Goal: Transaction & Acquisition: Purchase product/service

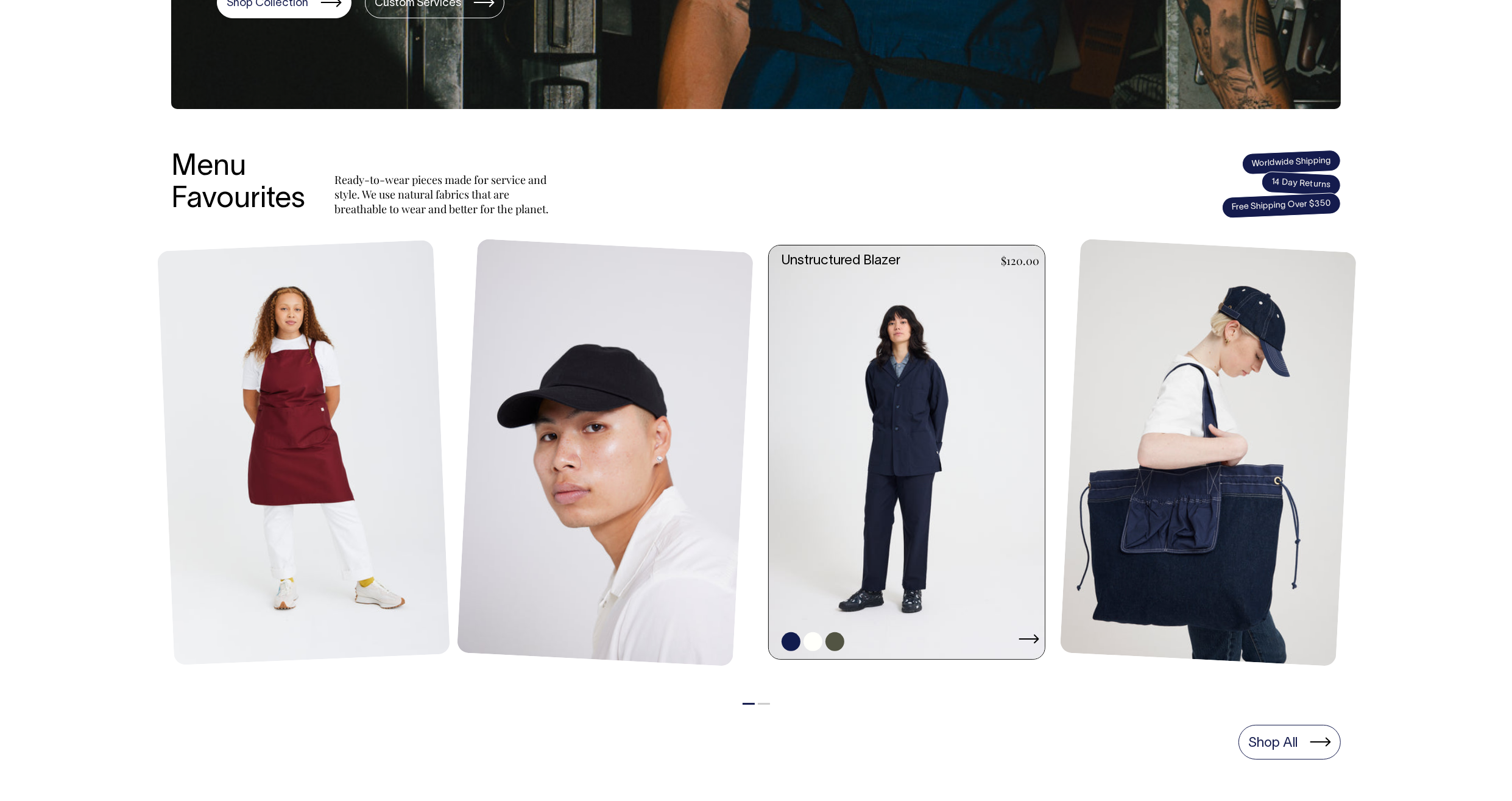
click at [929, 435] on link at bounding box center [910, 452] width 284 height 414
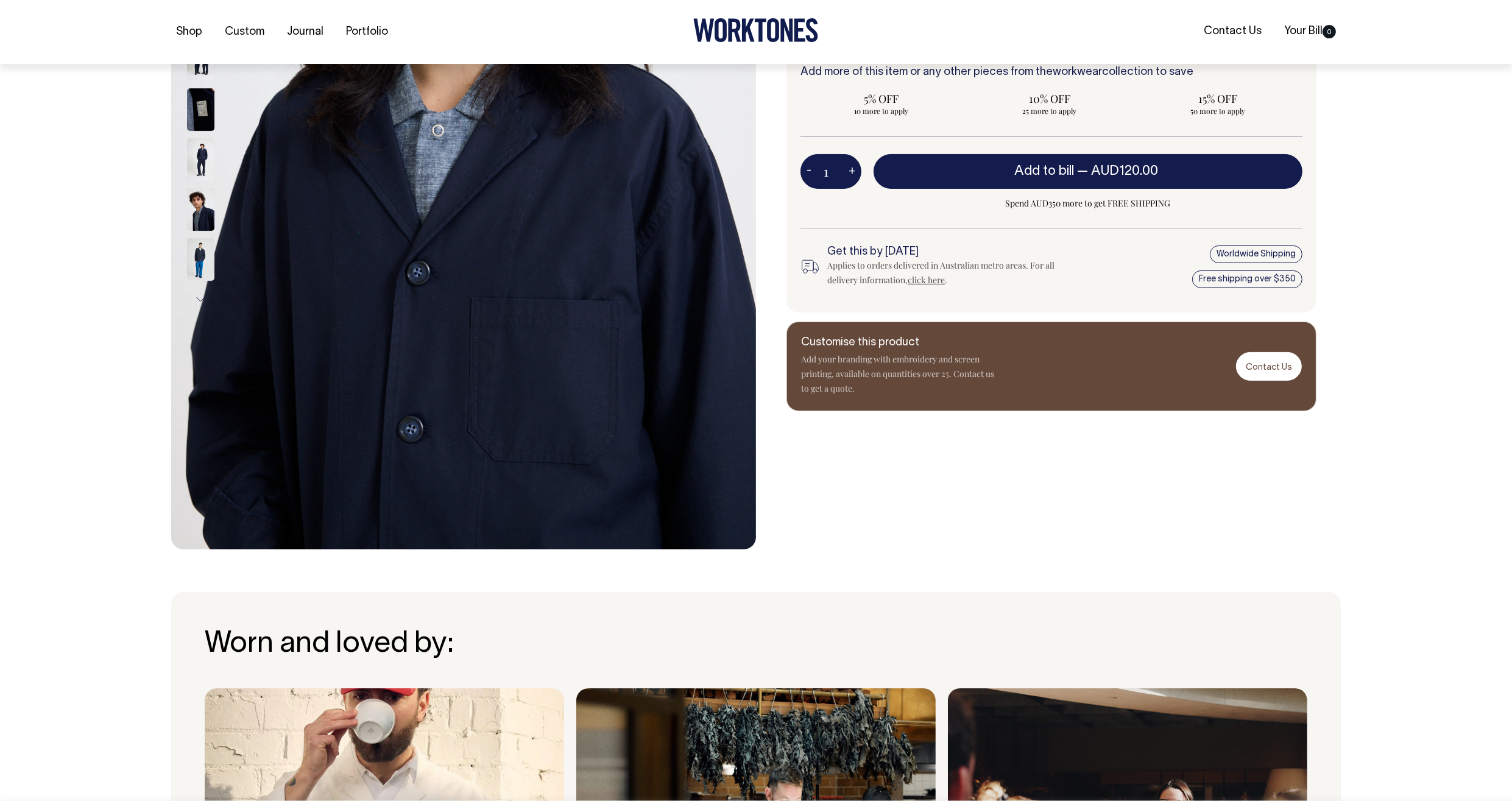
scroll to position [392, 0]
click at [199, 299] on button "Next" at bounding box center [200, 300] width 18 height 28
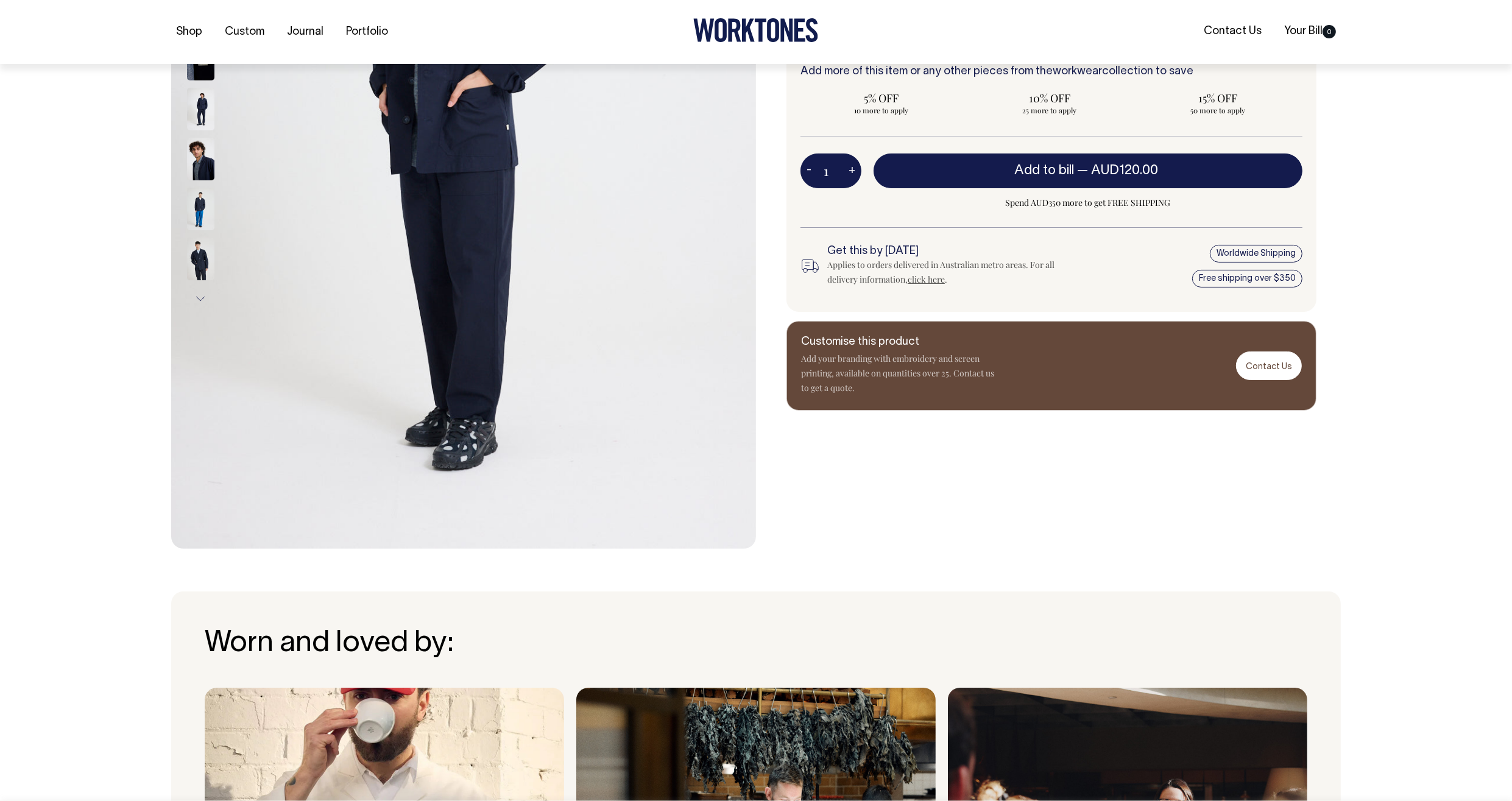
click at [201, 248] on img at bounding box center [201, 258] width 28 height 42
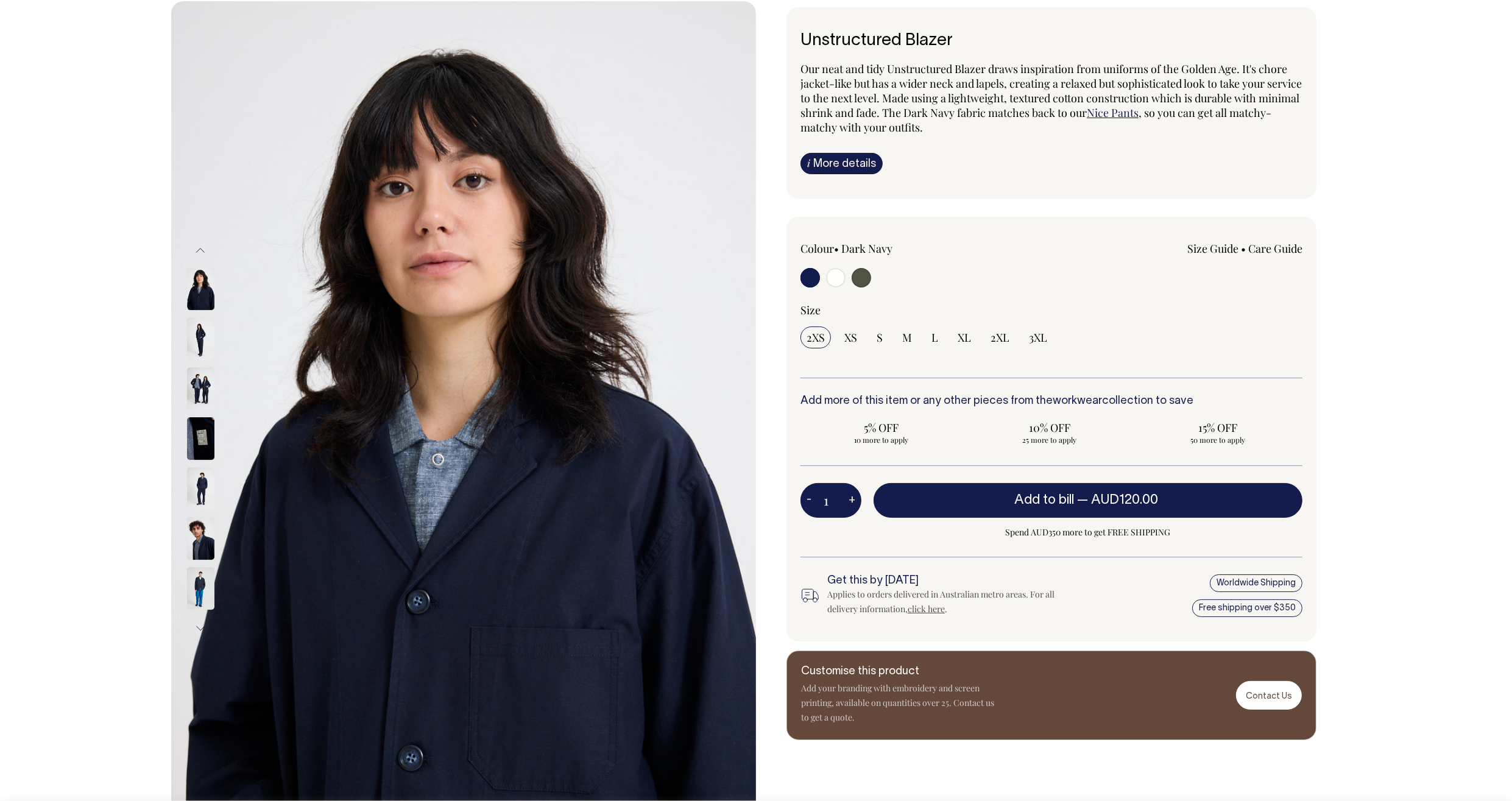
scroll to position [45, 0]
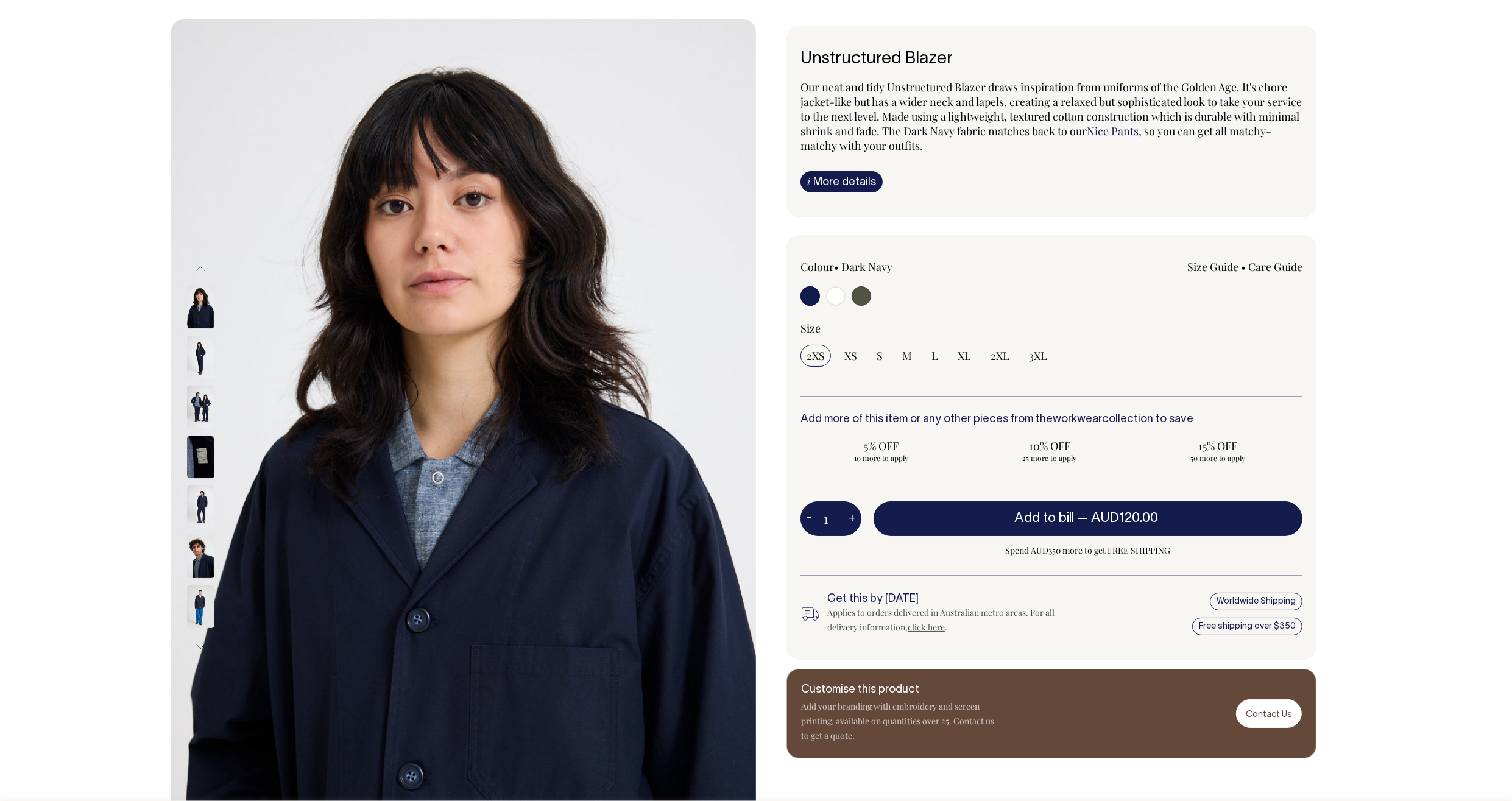
click at [198, 393] on img at bounding box center [201, 407] width 28 height 42
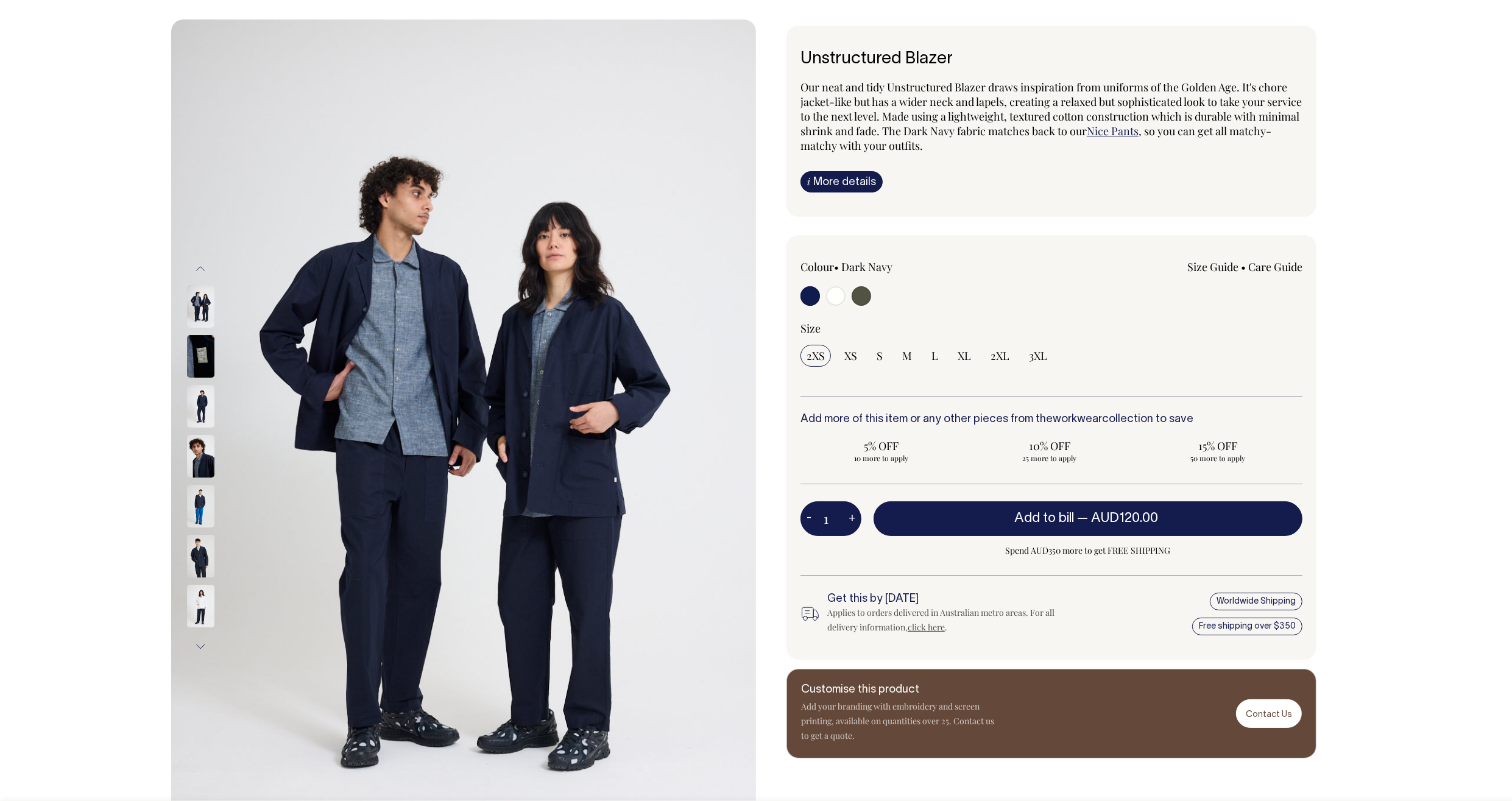
click at [196, 602] on img at bounding box center [201, 606] width 28 height 42
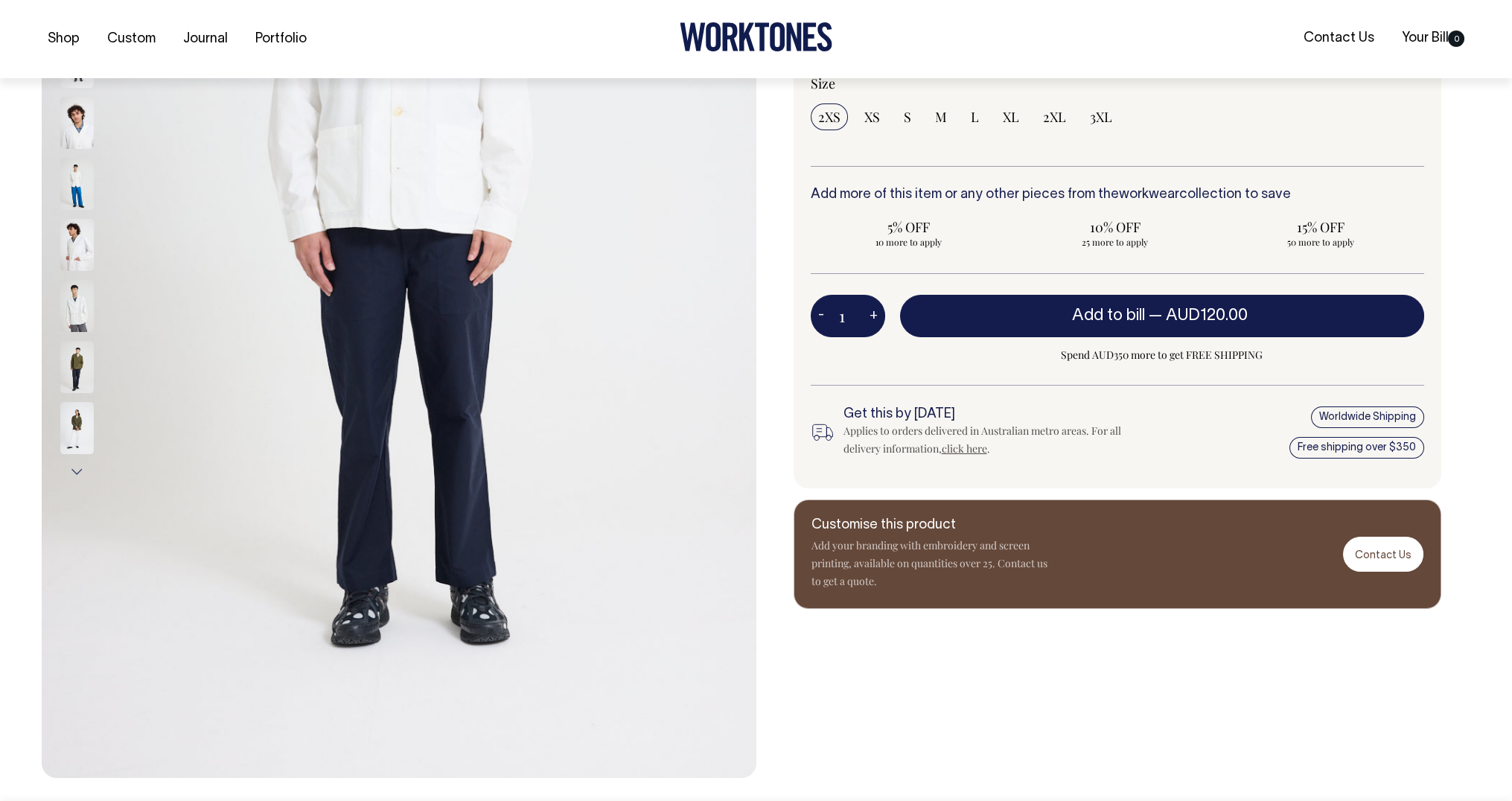
scroll to position [373, 0]
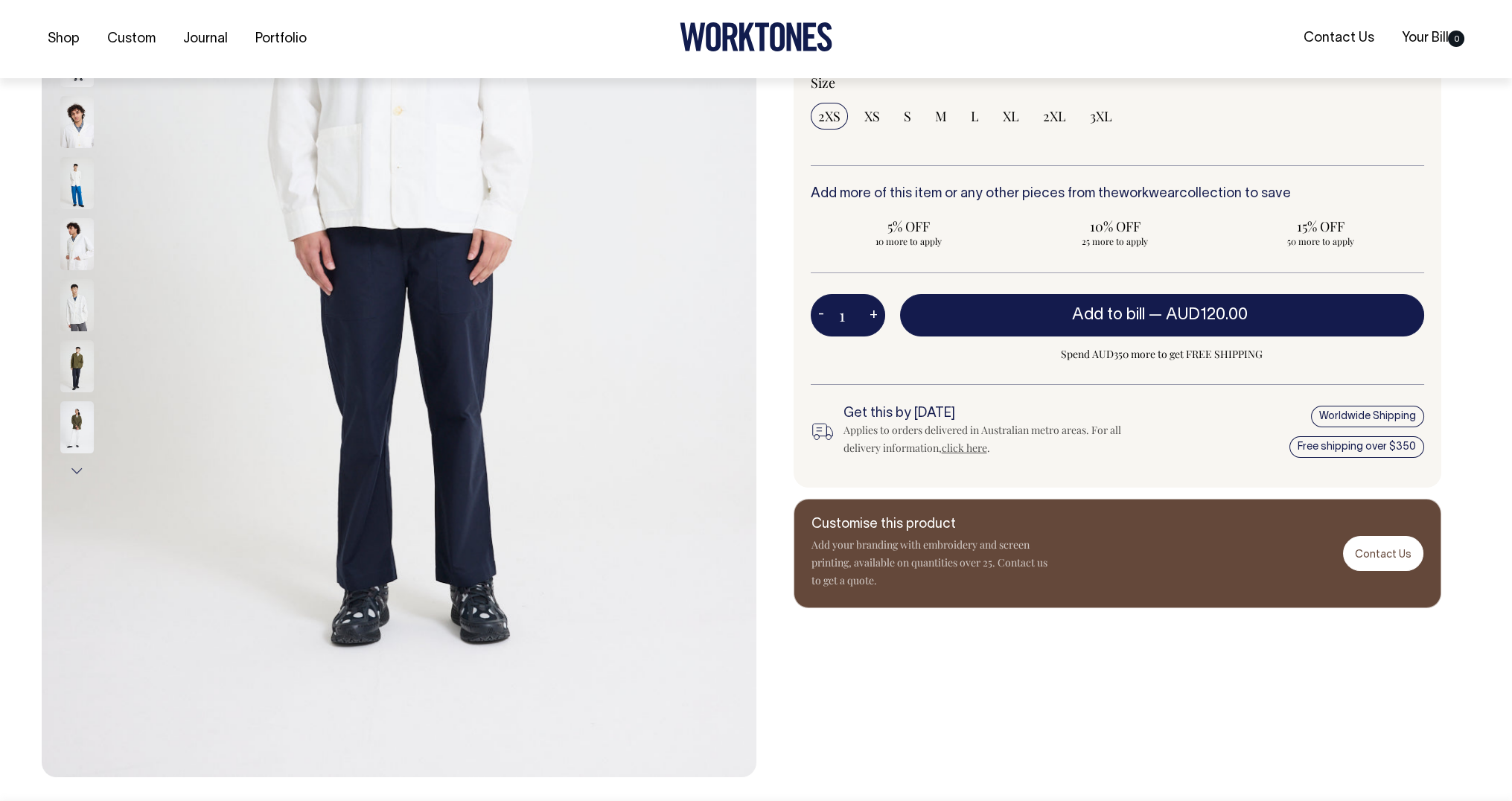
click at [83, 472] on button "Next" at bounding box center [76, 470] width 22 height 34
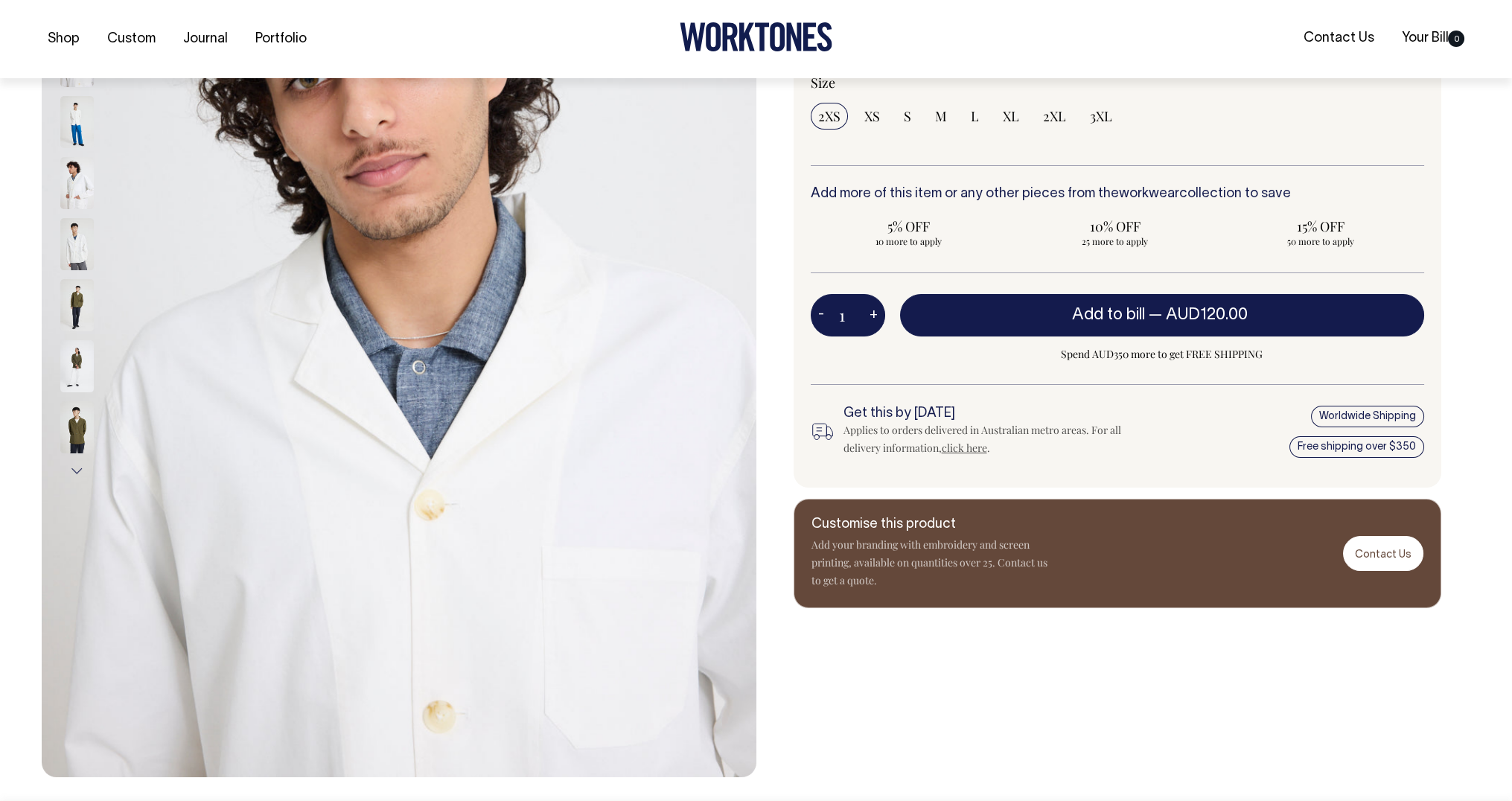
click at [83, 436] on img at bounding box center [77, 427] width 34 height 52
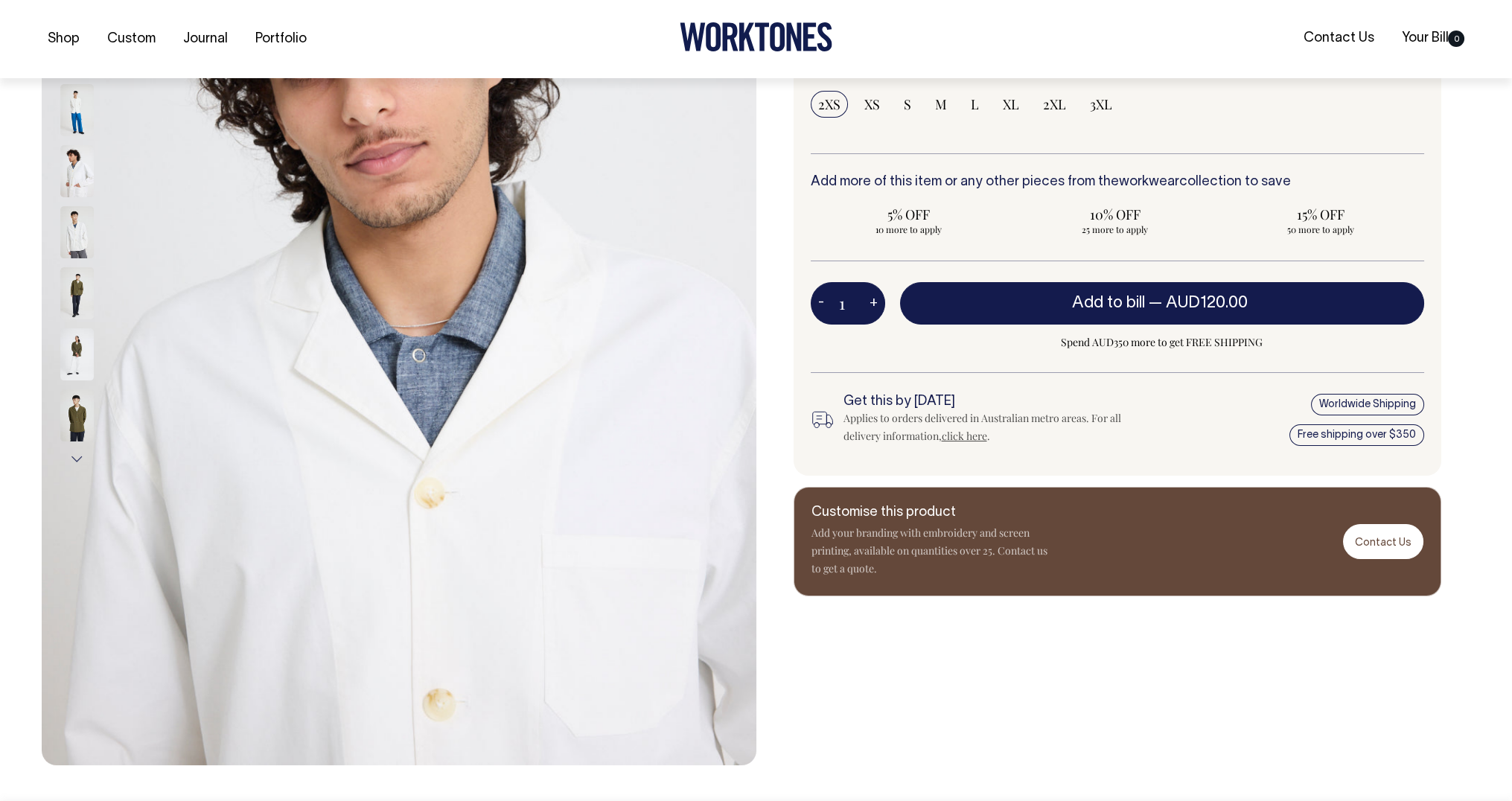
scroll to position [386, 0]
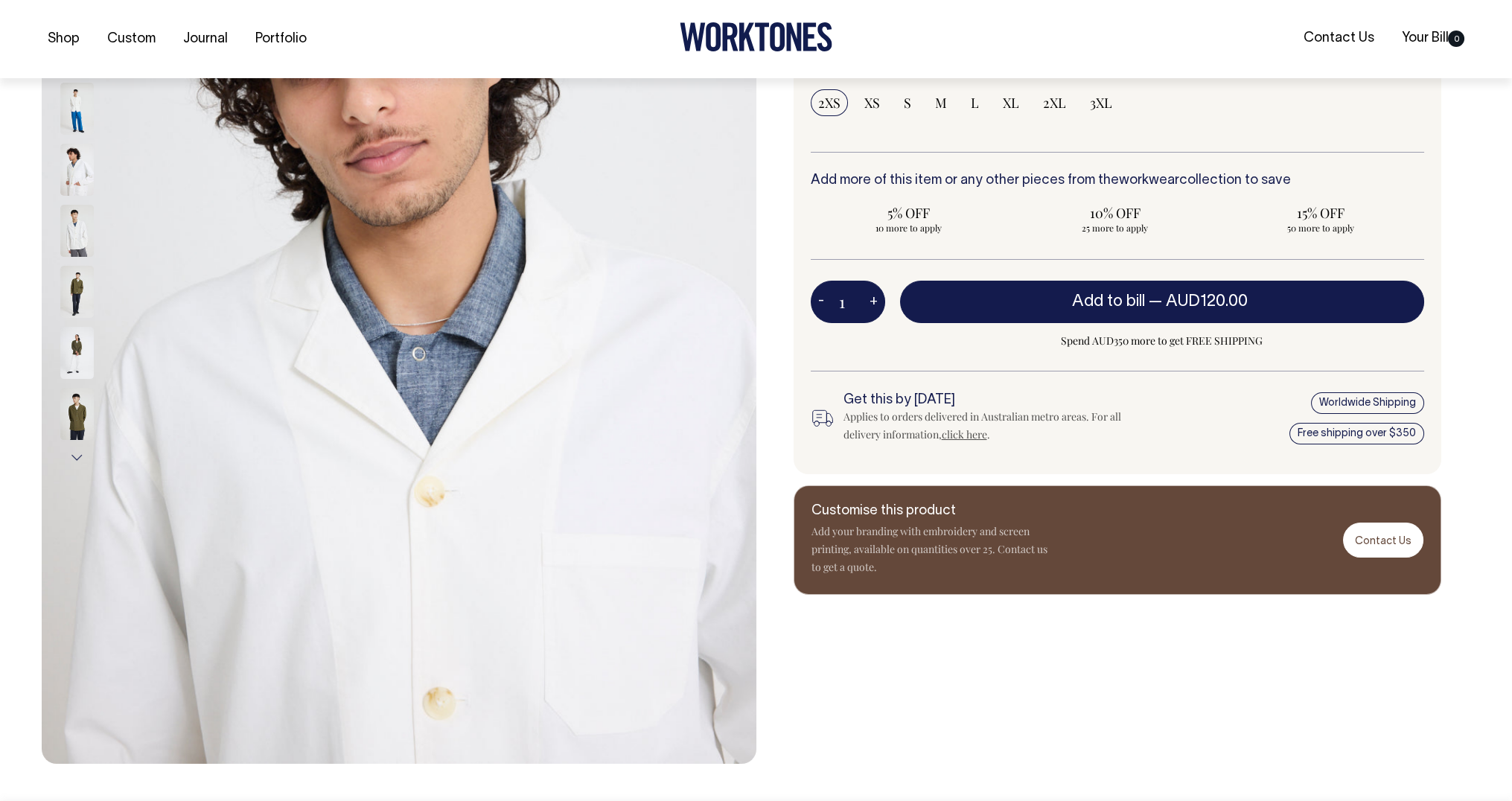
click at [80, 409] on img at bounding box center [77, 414] width 34 height 52
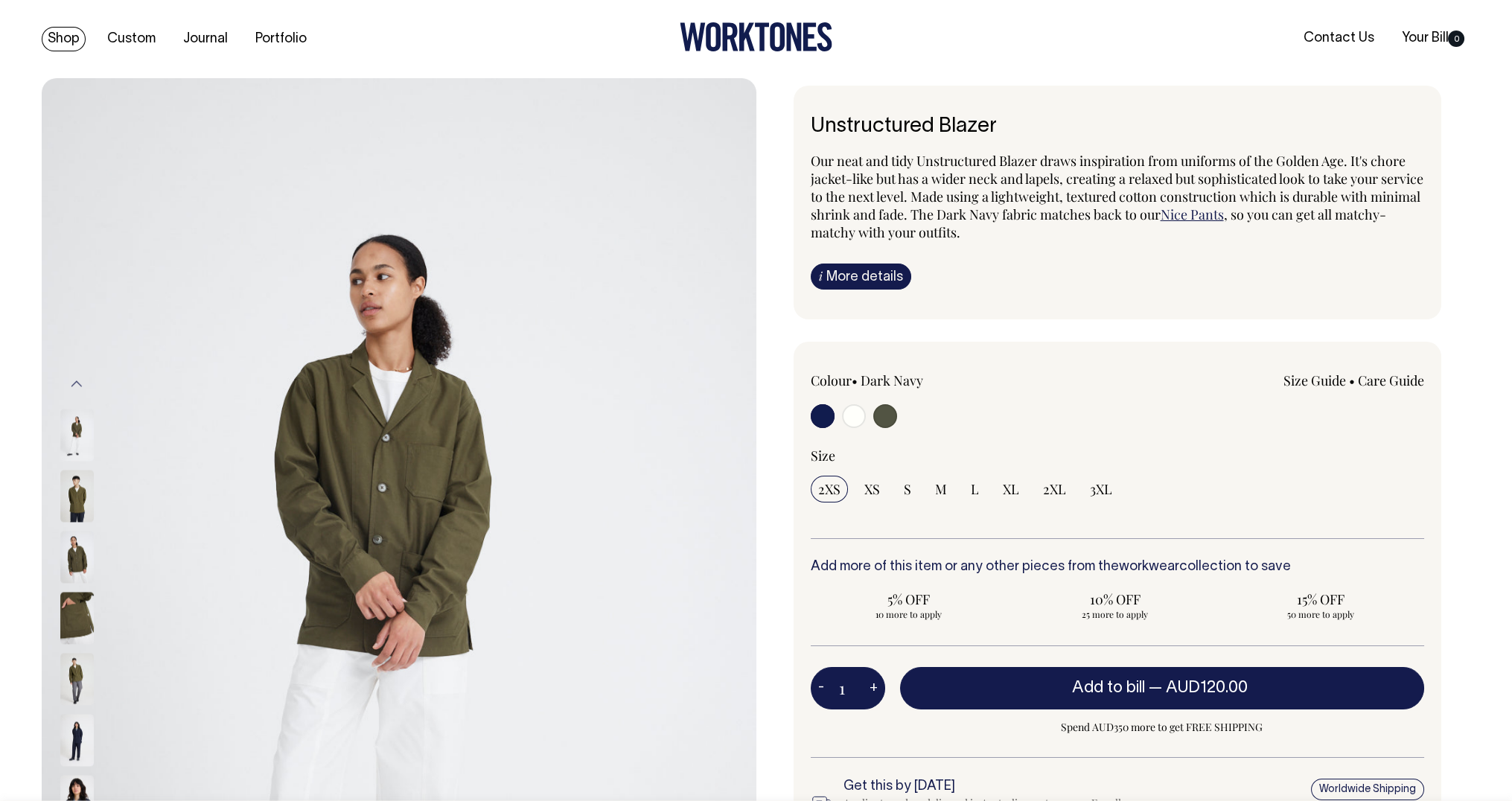
scroll to position [0, 0]
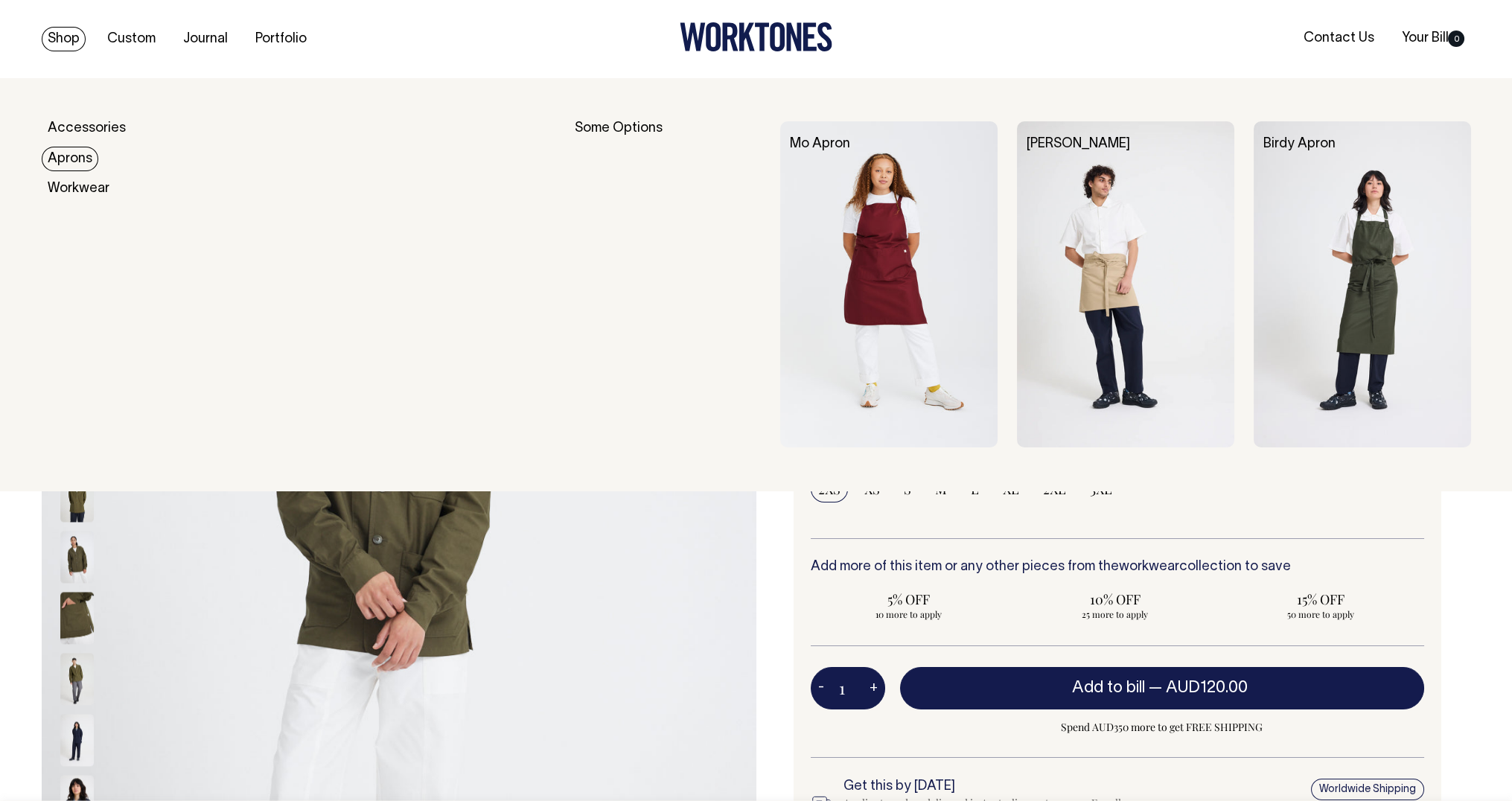
click at [66, 158] on link "Aprons" at bounding box center [69, 159] width 57 height 25
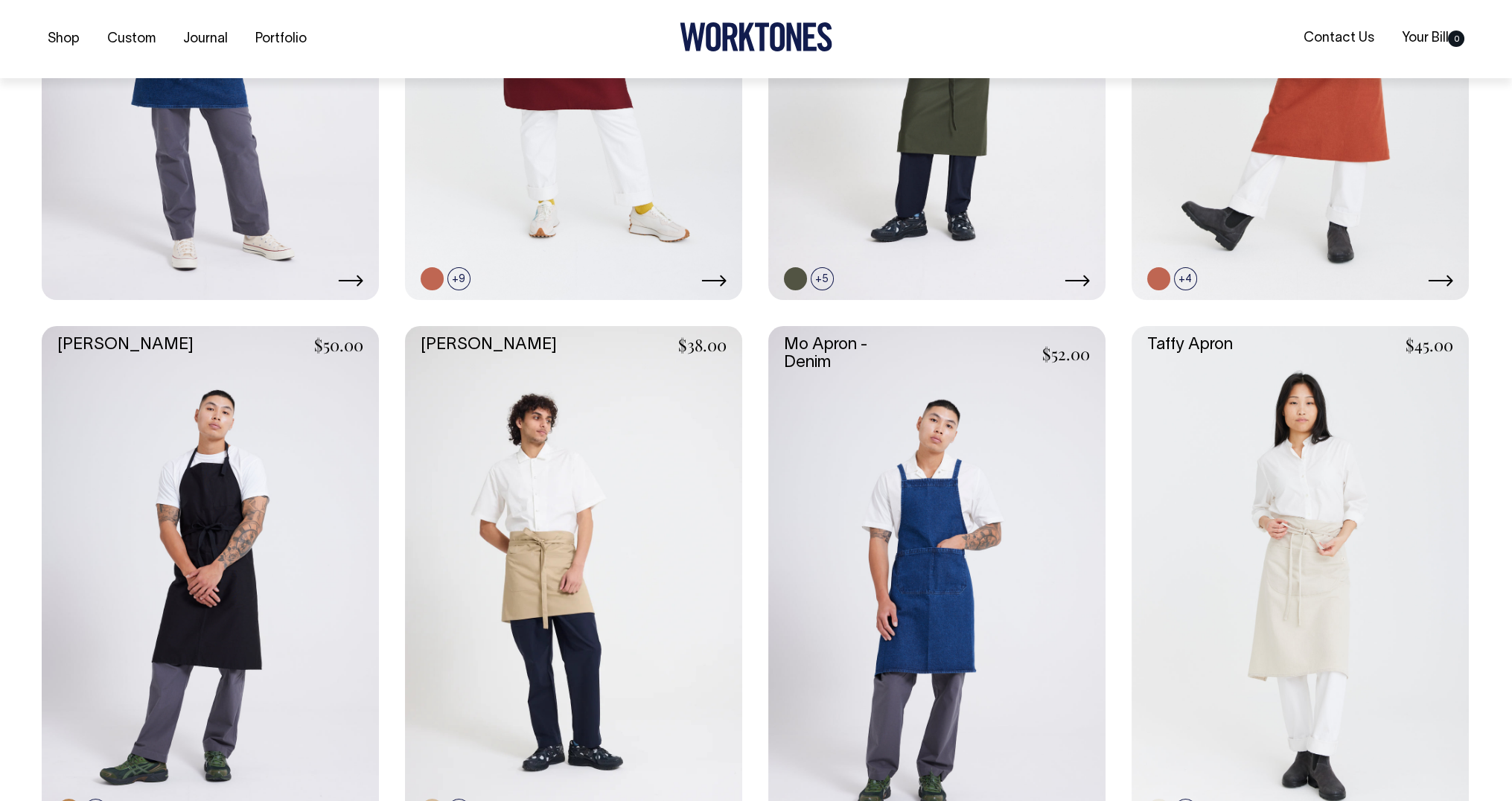
scroll to position [927, 0]
click at [245, 467] on link at bounding box center [210, 579] width 338 height 506
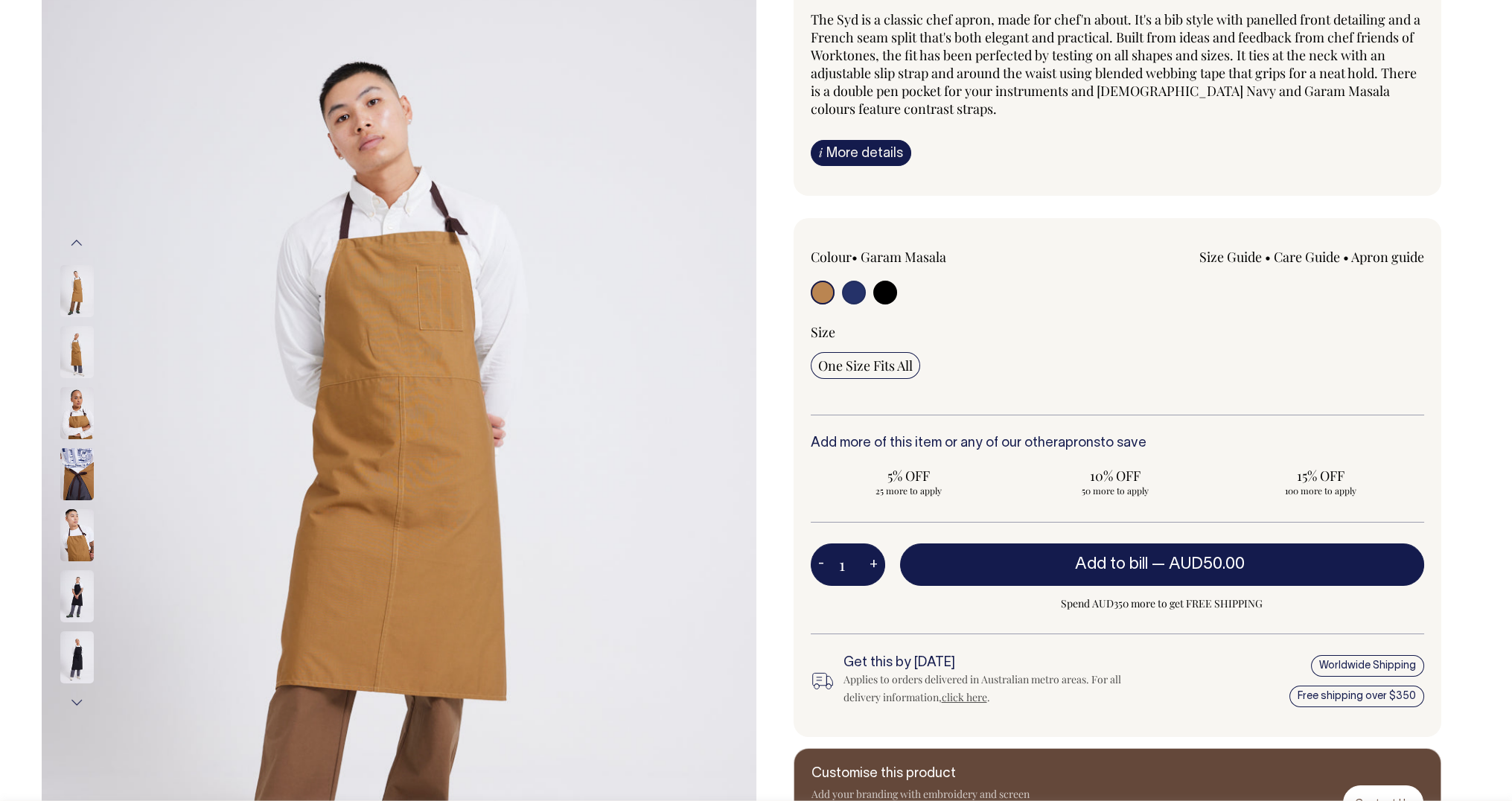
scroll to position [141, 0]
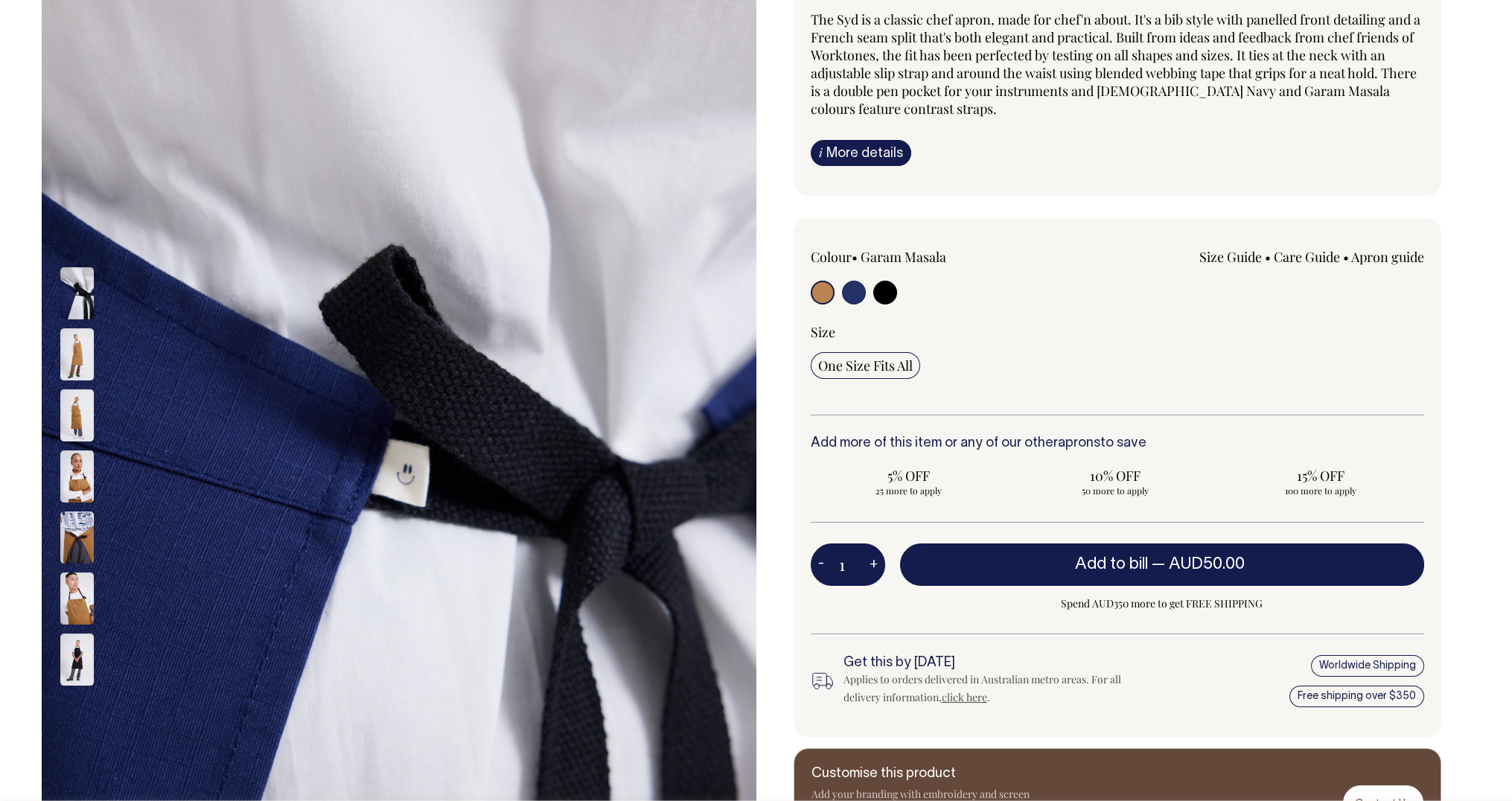
click at [819, 292] on input "radio" at bounding box center [823, 293] width 24 height 24
click at [842, 290] on input "radio" at bounding box center [854, 293] width 24 height 24
radio input "true"
select select "French Navy"
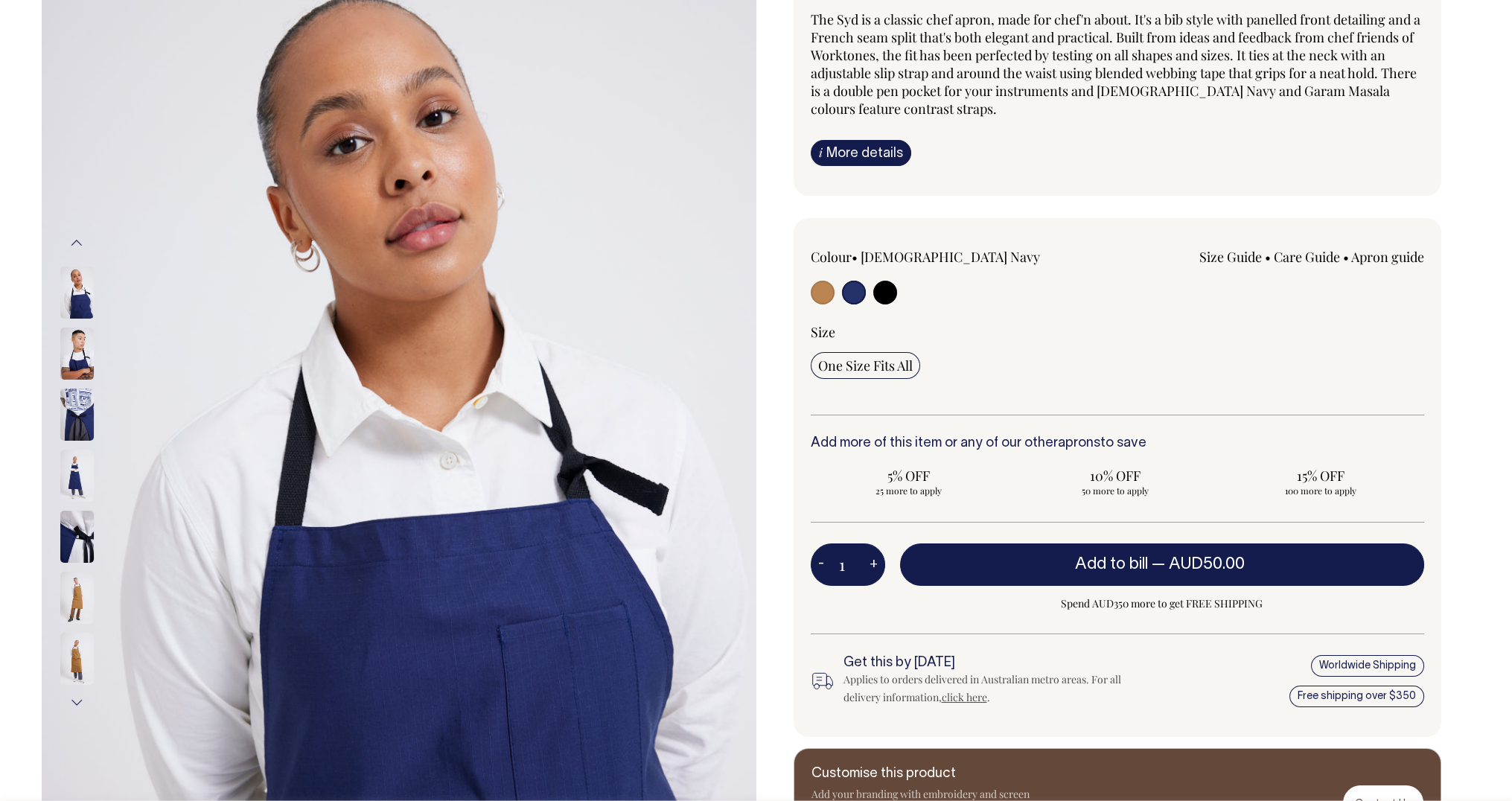
click at [880, 289] on input "radio" at bounding box center [886, 293] width 24 height 24
radio input "true"
select select "Black"
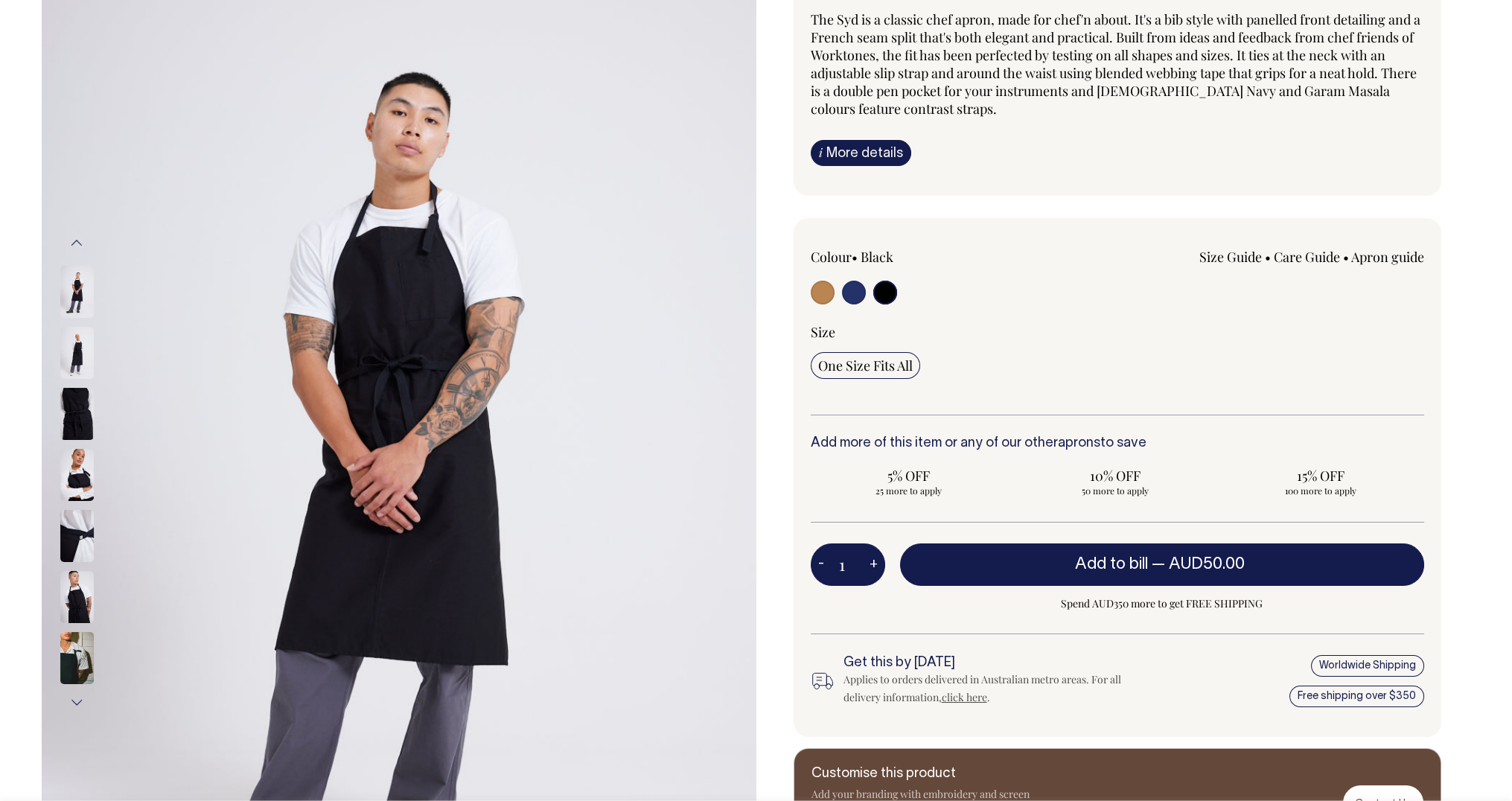
click at [72, 477] on img at bounding box center [77, 474] width 34 height 52
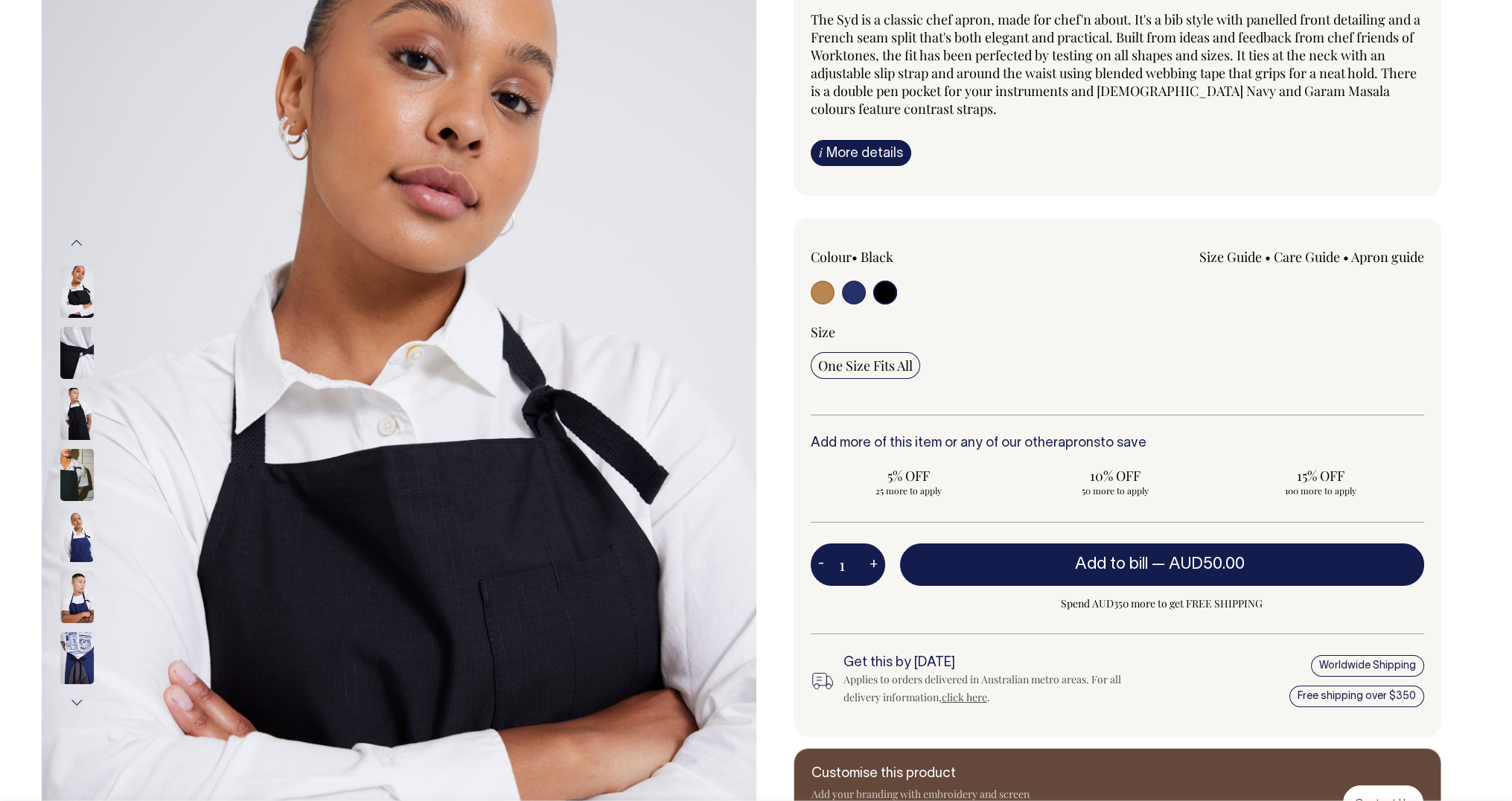
click at [69, 283] on img at bounding box center [77, 292] width 34 height 52
click at [72, 421] on img at bounding box center [77, 414] width 34 height 52
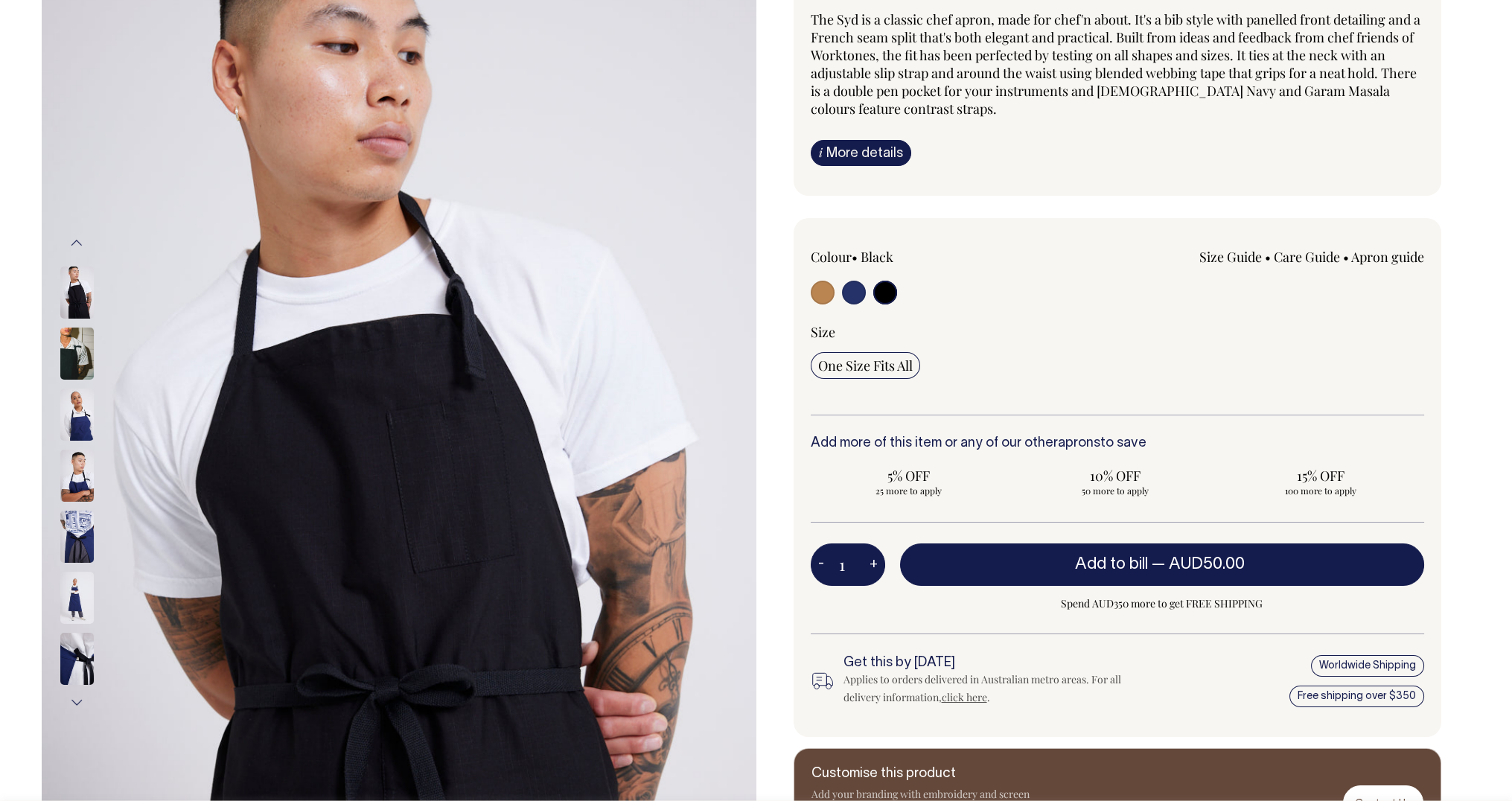
click at [84, 531] on img at bounding box center [77, 536] width 34 height 52
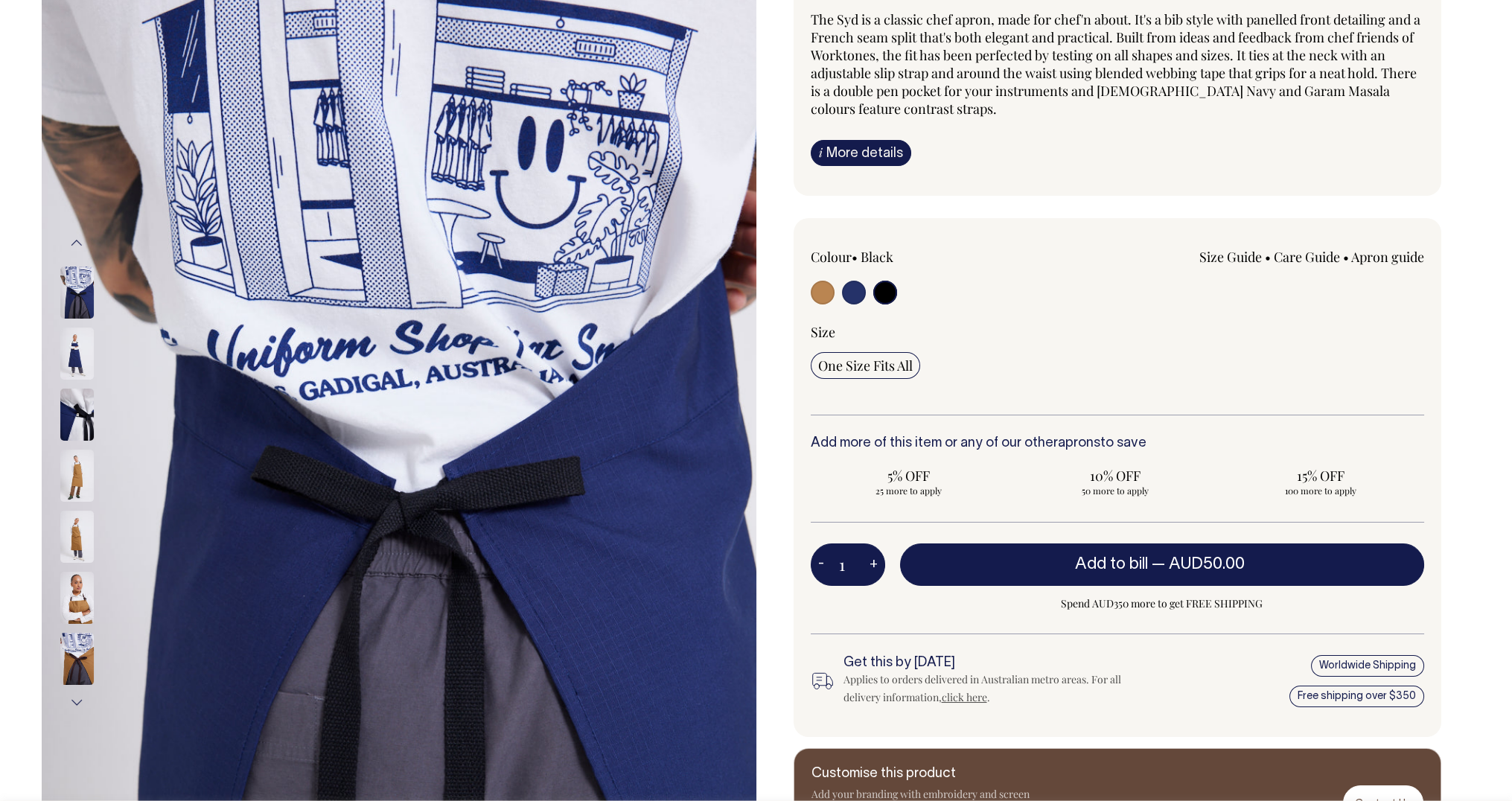
click at [75, 585] on img at bounding box center [77, 598] width 34 height 52
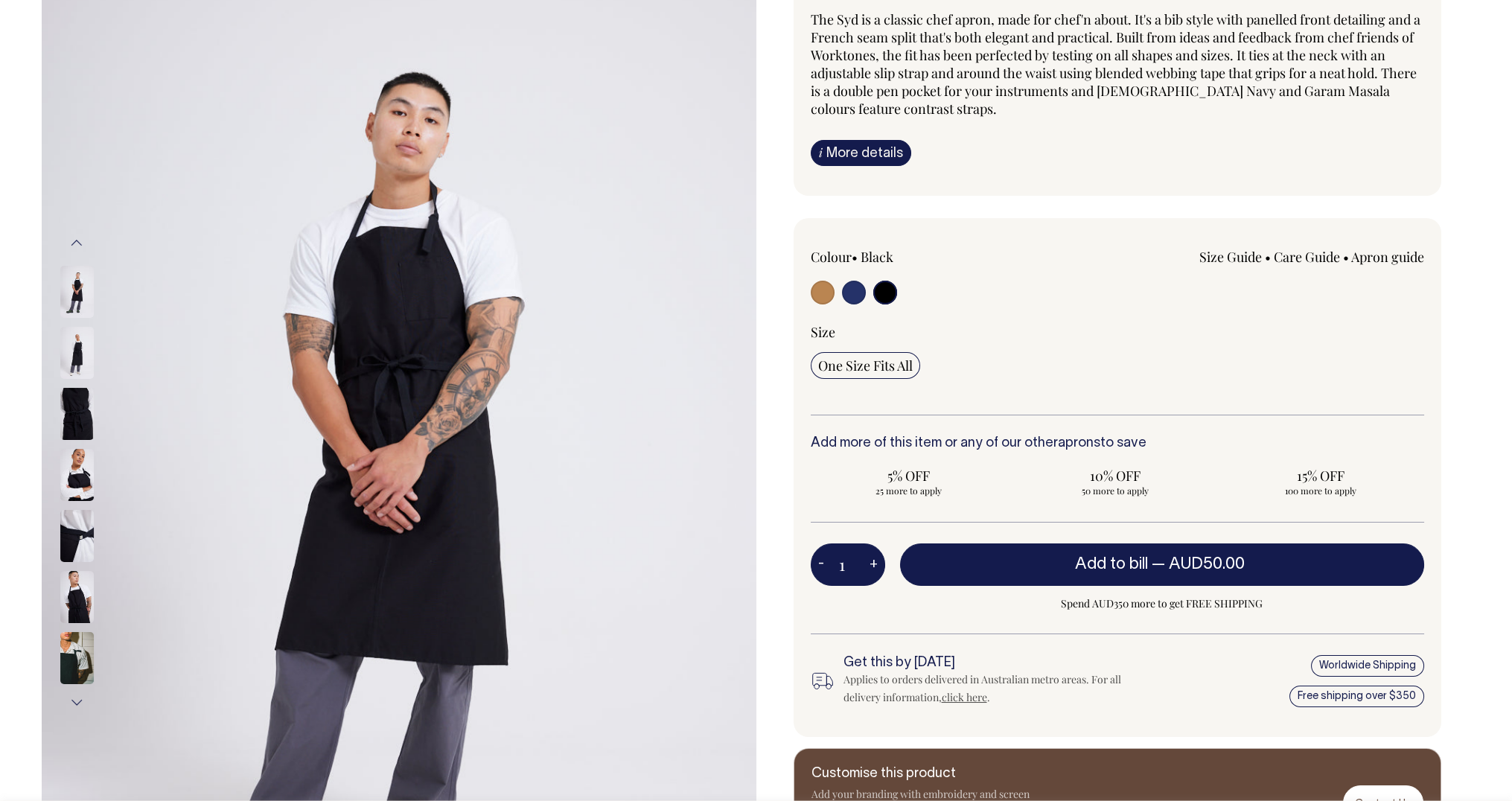
click at [881, 286] on input "radio" at bounding box center [886, 293] width 24 height 24
click at [845, 288] on input "radio" at bounding box center [854, 293] width 24 height 24
radio input "true"
select select "French Navy"
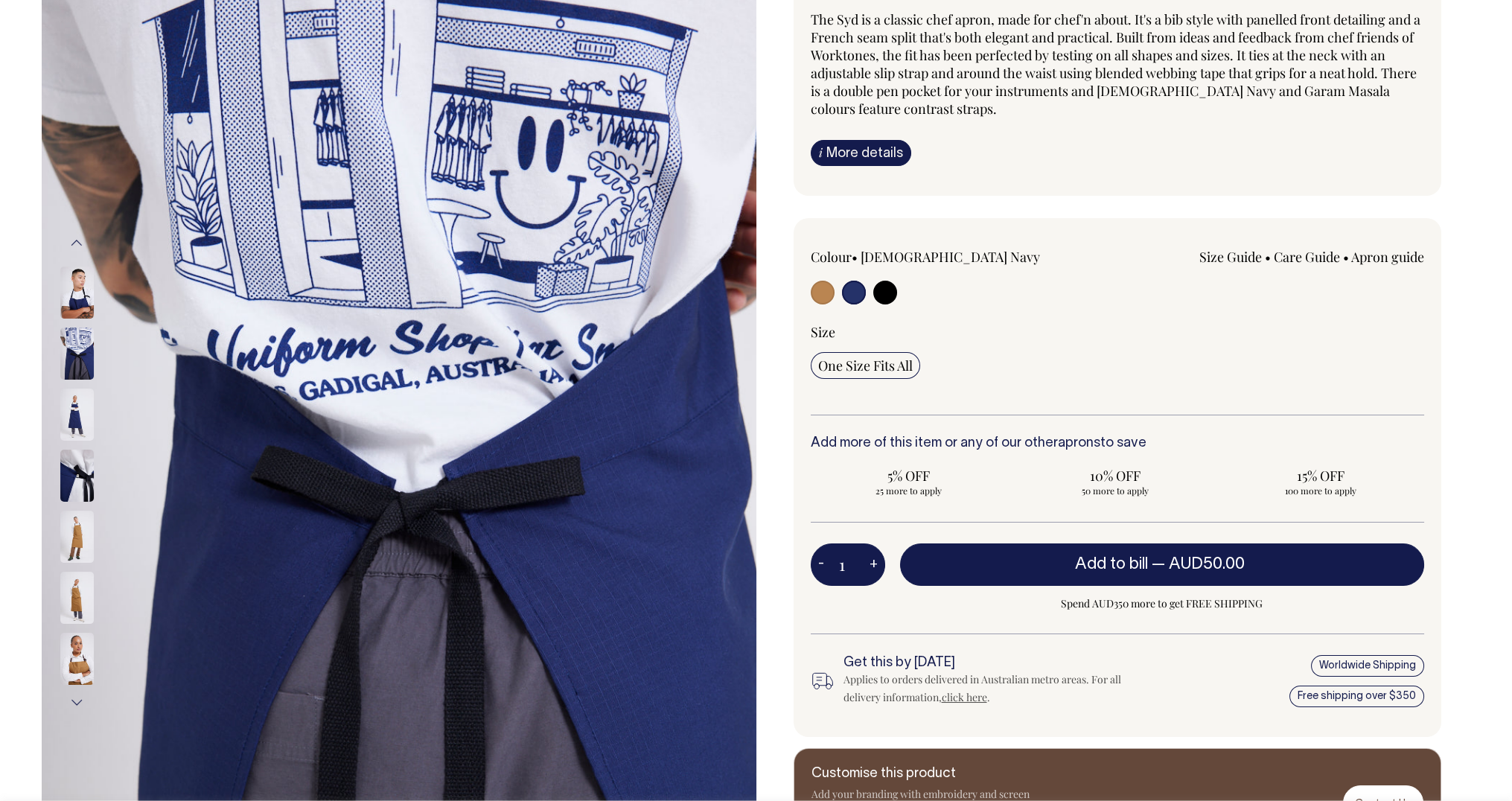
click at [77, 530] on img at bounding box center [77, 536] width 34 height 52
click at [81, 572] on img at bounding box center [77, 598] width 34 height 52
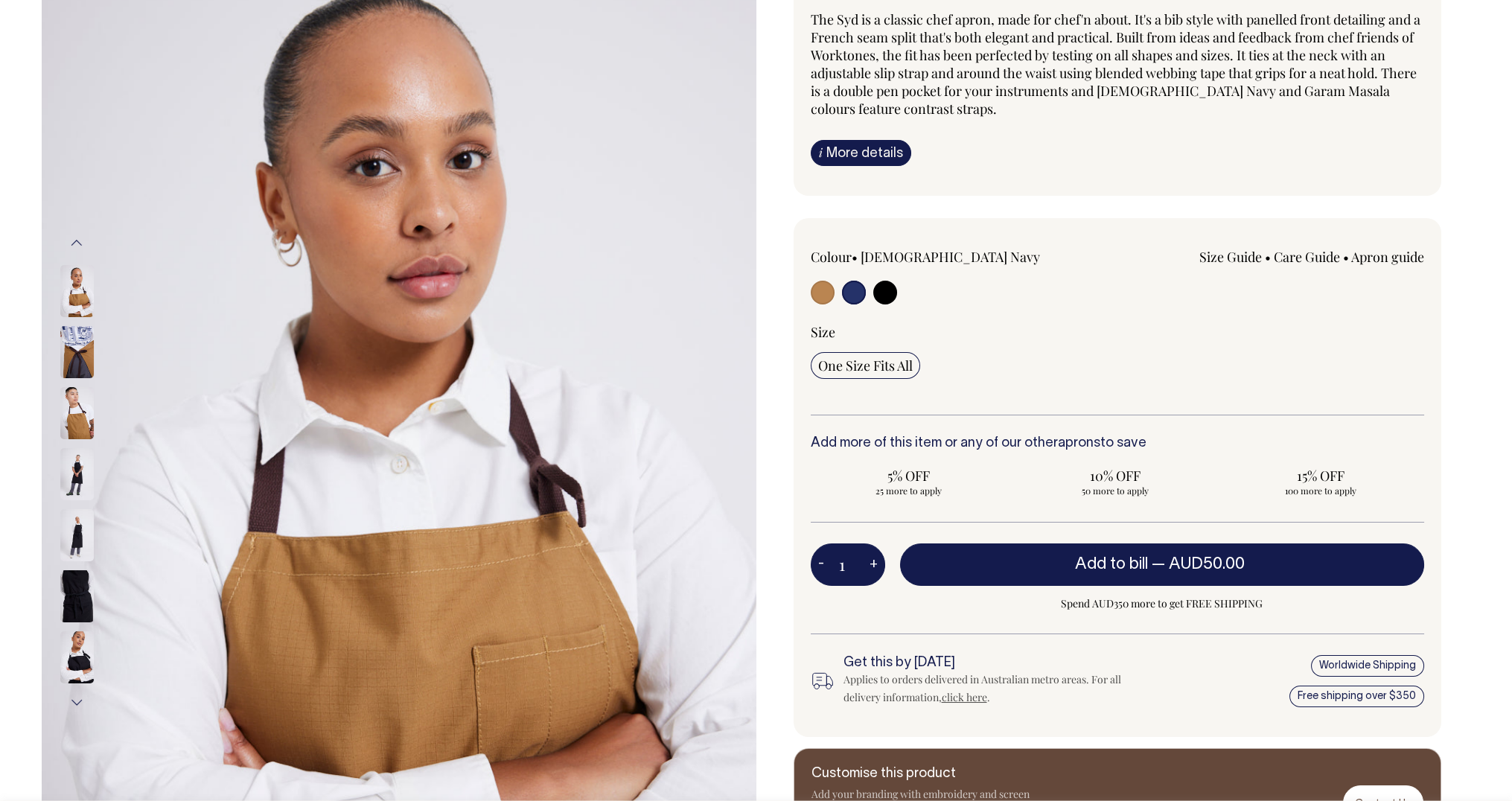
click at [80, 341] on img at bounding box center [77, 351] width 34 height 52
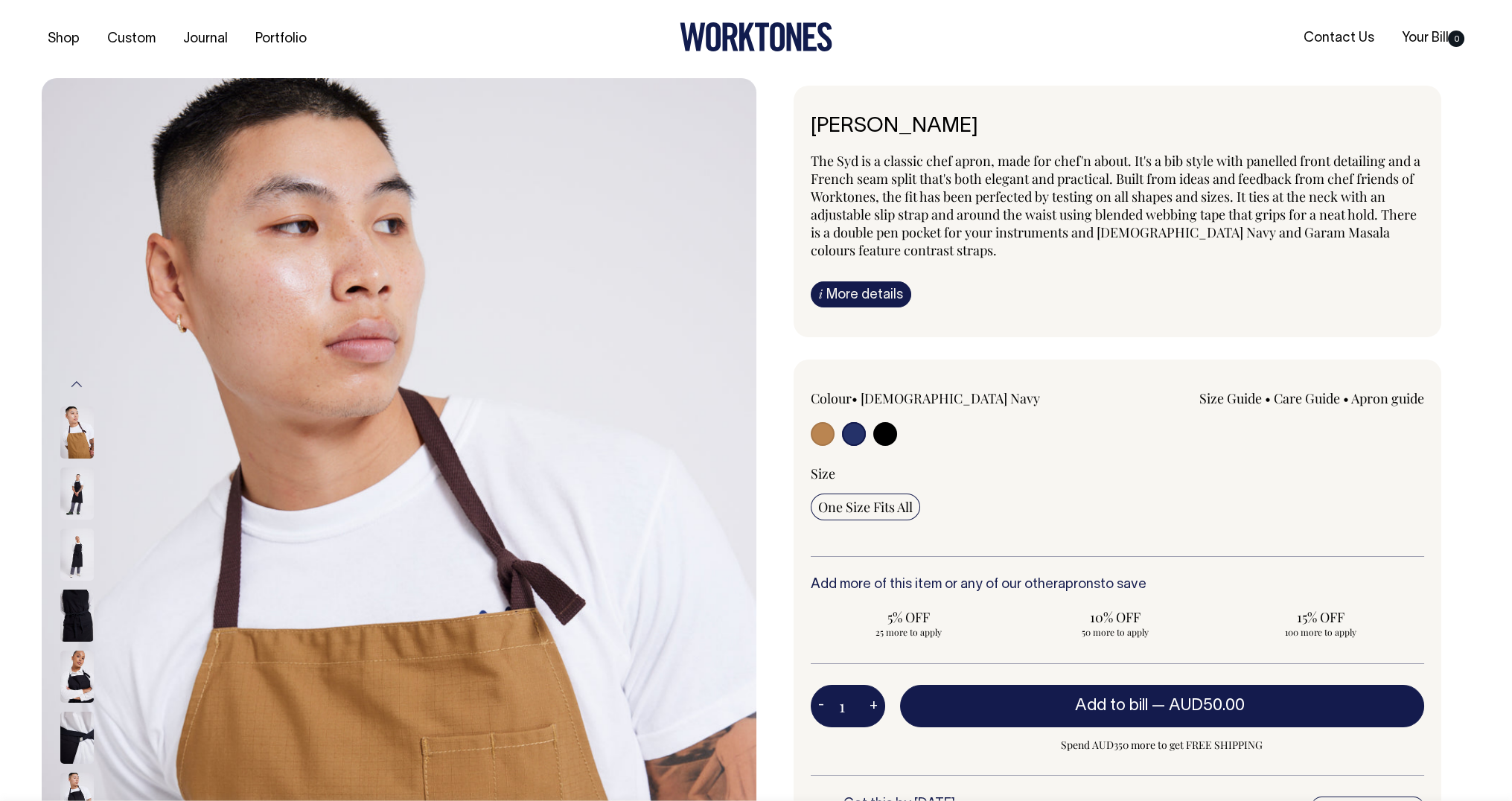
click at [856, 433] on input "radio" at bounding box center [854, 434] width 24 height 24
click at [851, 436] on input "radio" at bounding box center [854, 434] width 24 height 24
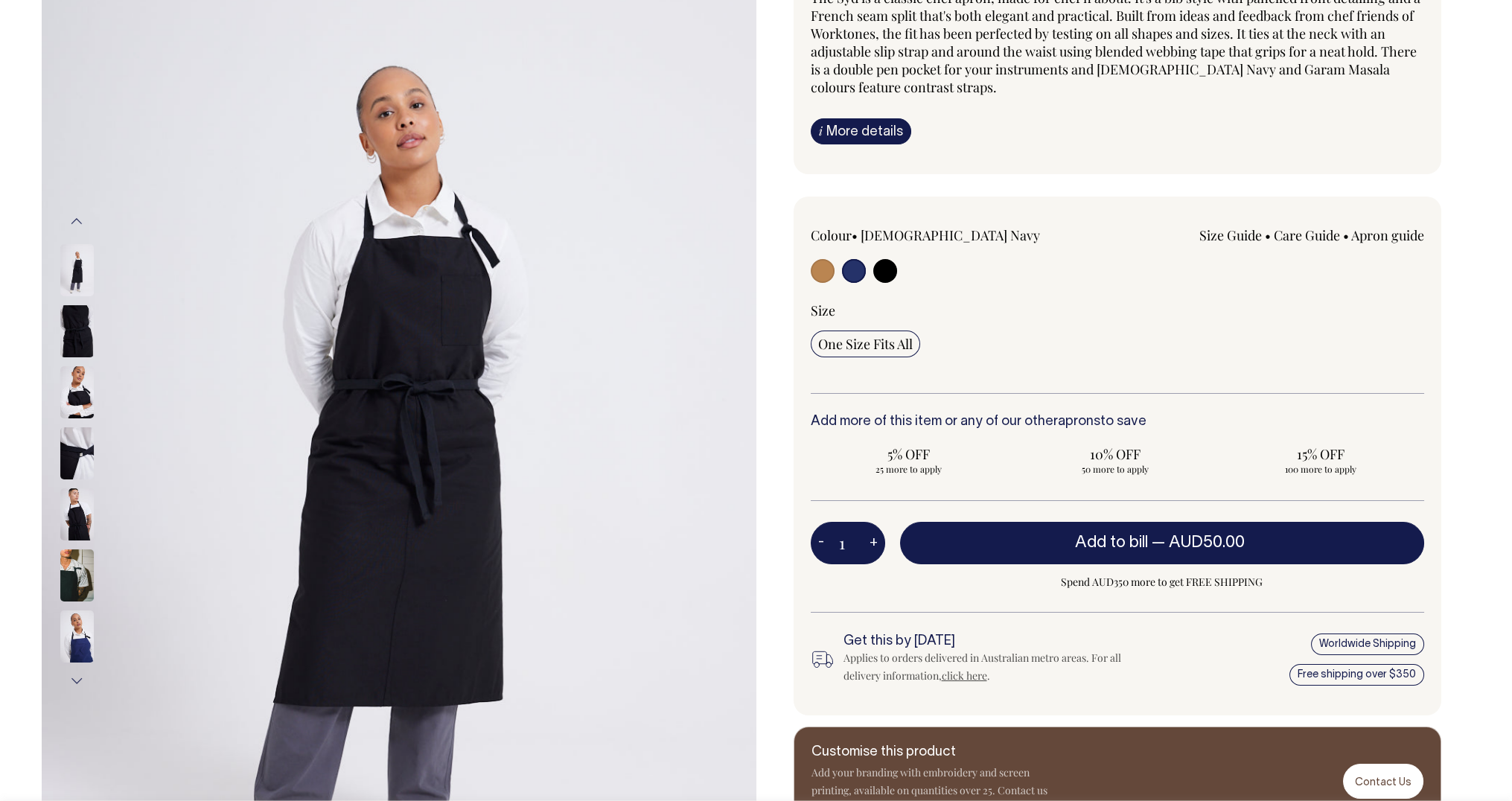
scroll to position [164, 0]
drag, startPoint x: 98, startPoint y: 633, endPoint x: 89, endPoint y: 635, distance: 9.2
click at [98, 633] on div at bounding box center [96, 635] width 74 height 61
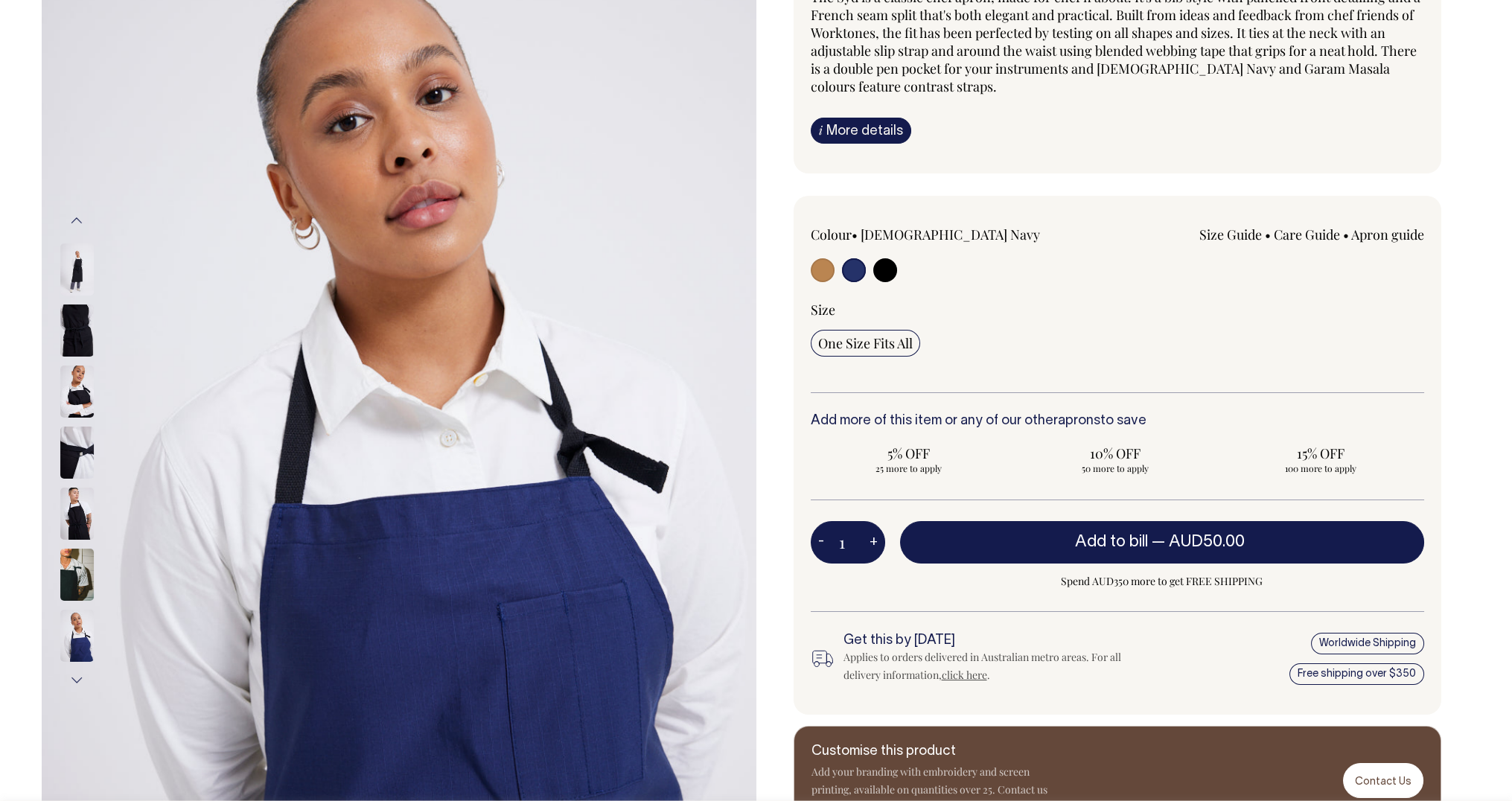
click at [88, 635] on img at bounding box center [77, 635] width 34 height 52
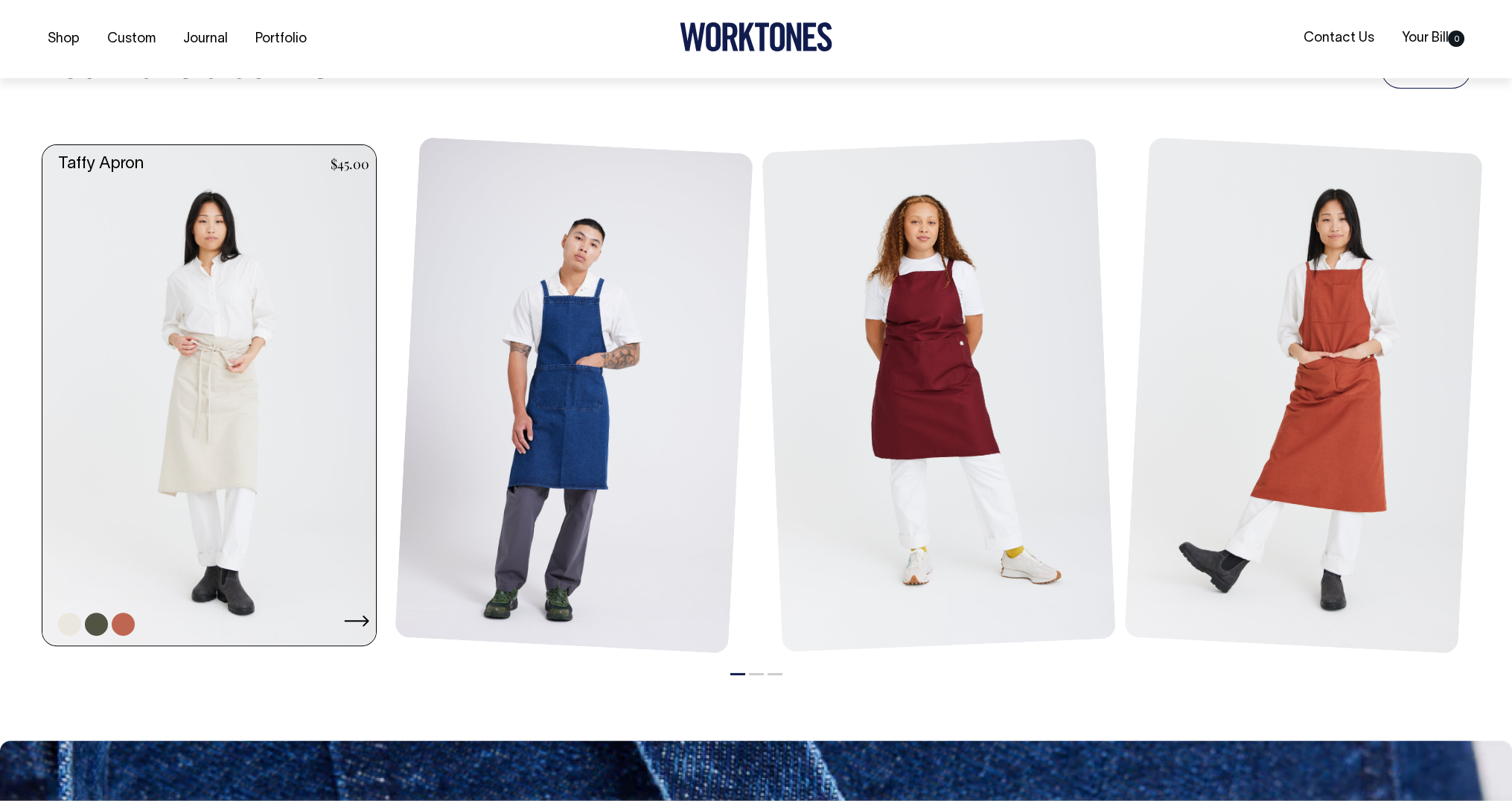
scroll to position [1779, 0]
click at [120, 438] on link at bounding box center [213, 394] width 343 height 500
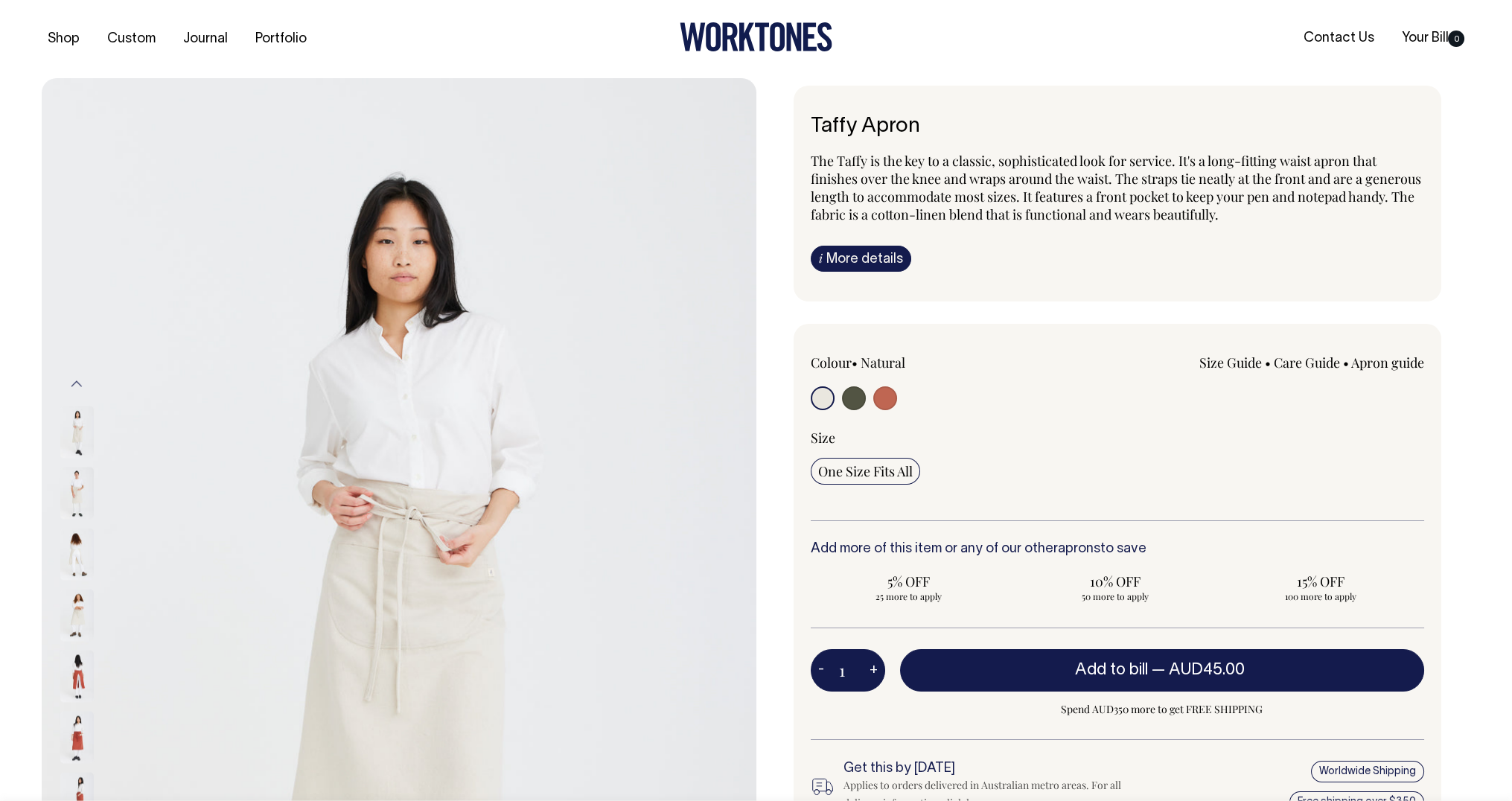
click at [843, 394] on input "radio" at bounding box center [854, 398] width 24 height 24
radio input "true"
select select "Olive"
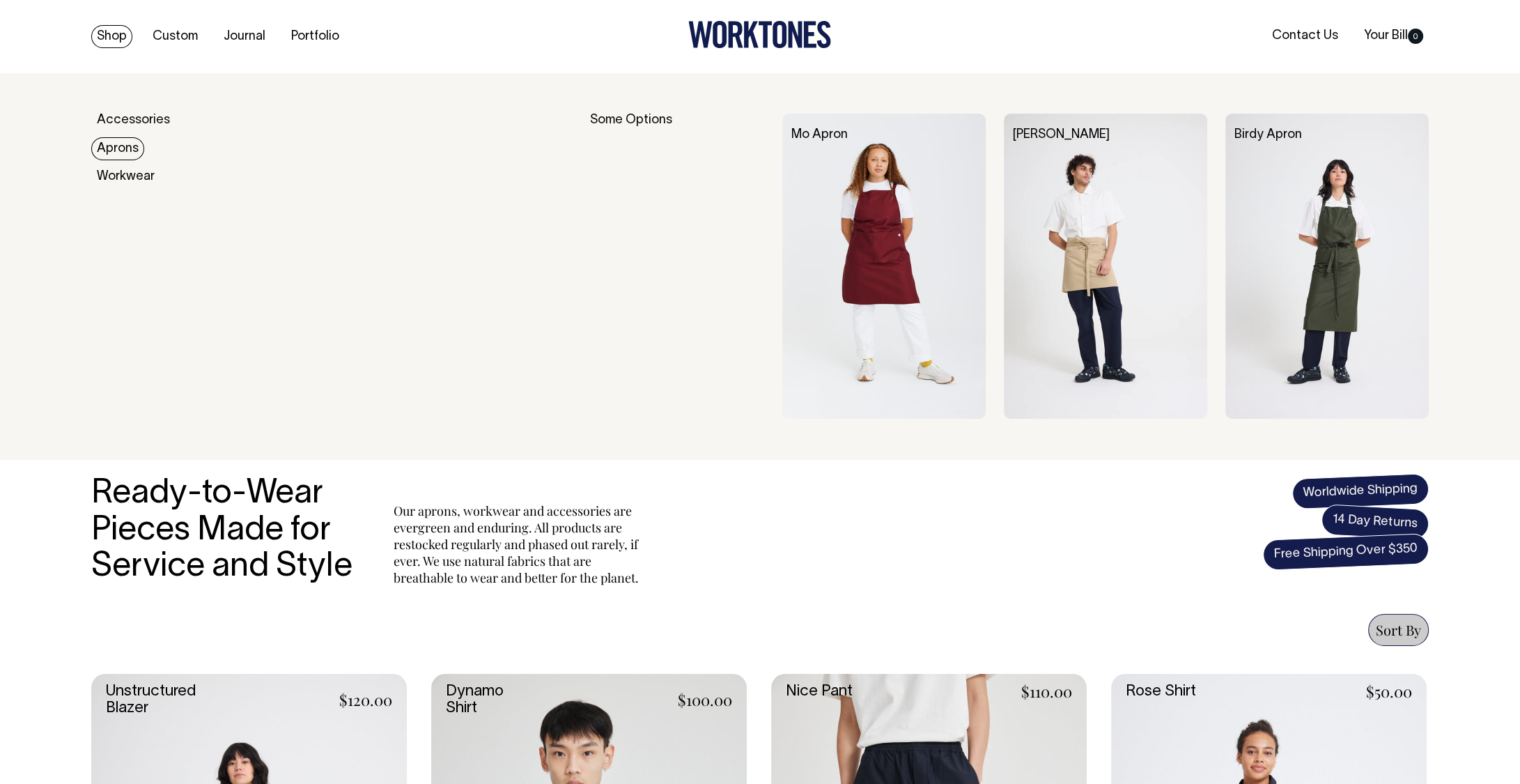
click at [113, 144] on link "Aprons" at bounding box center [117, 149] width 53 height 23
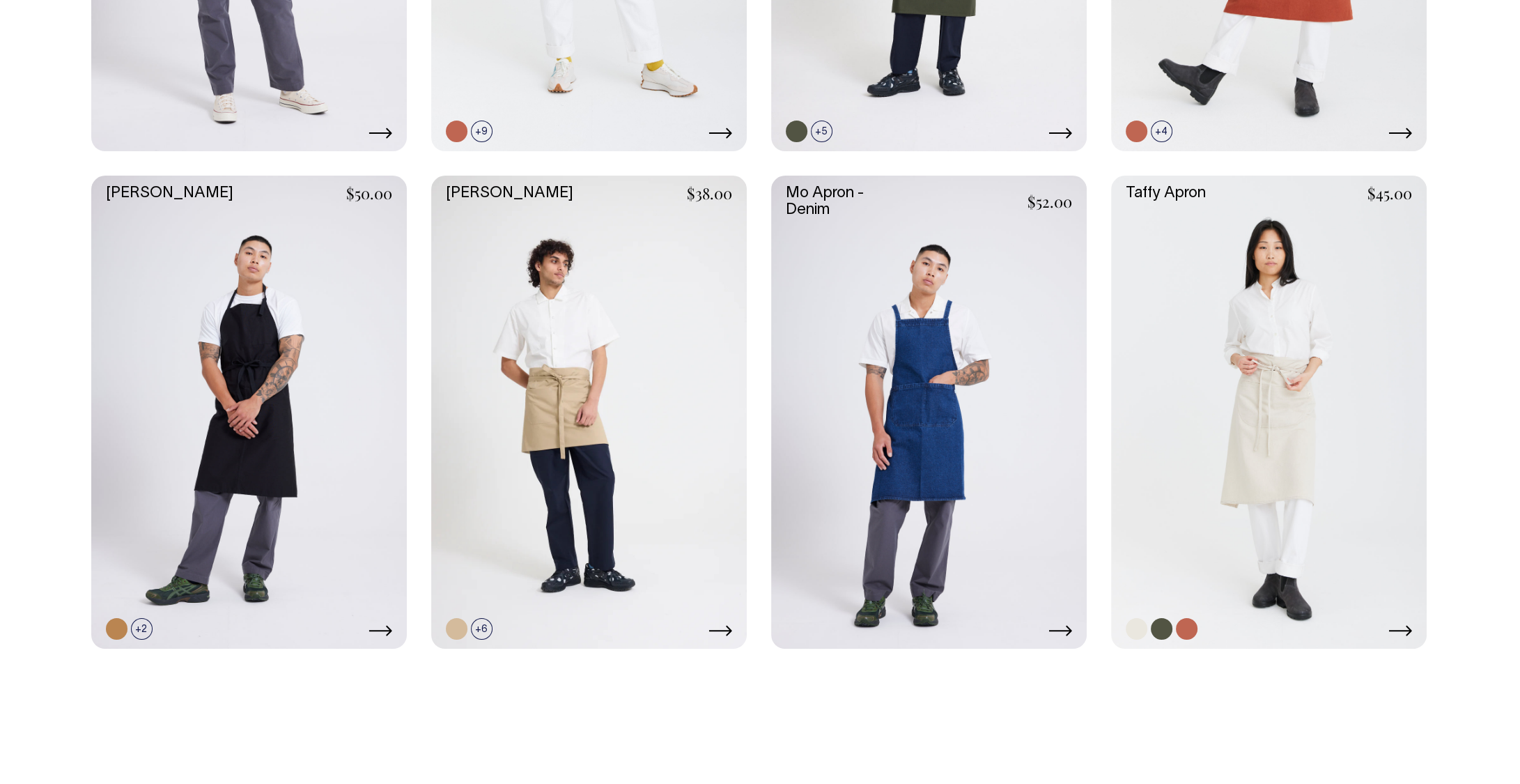
scroll to position [996, 0]
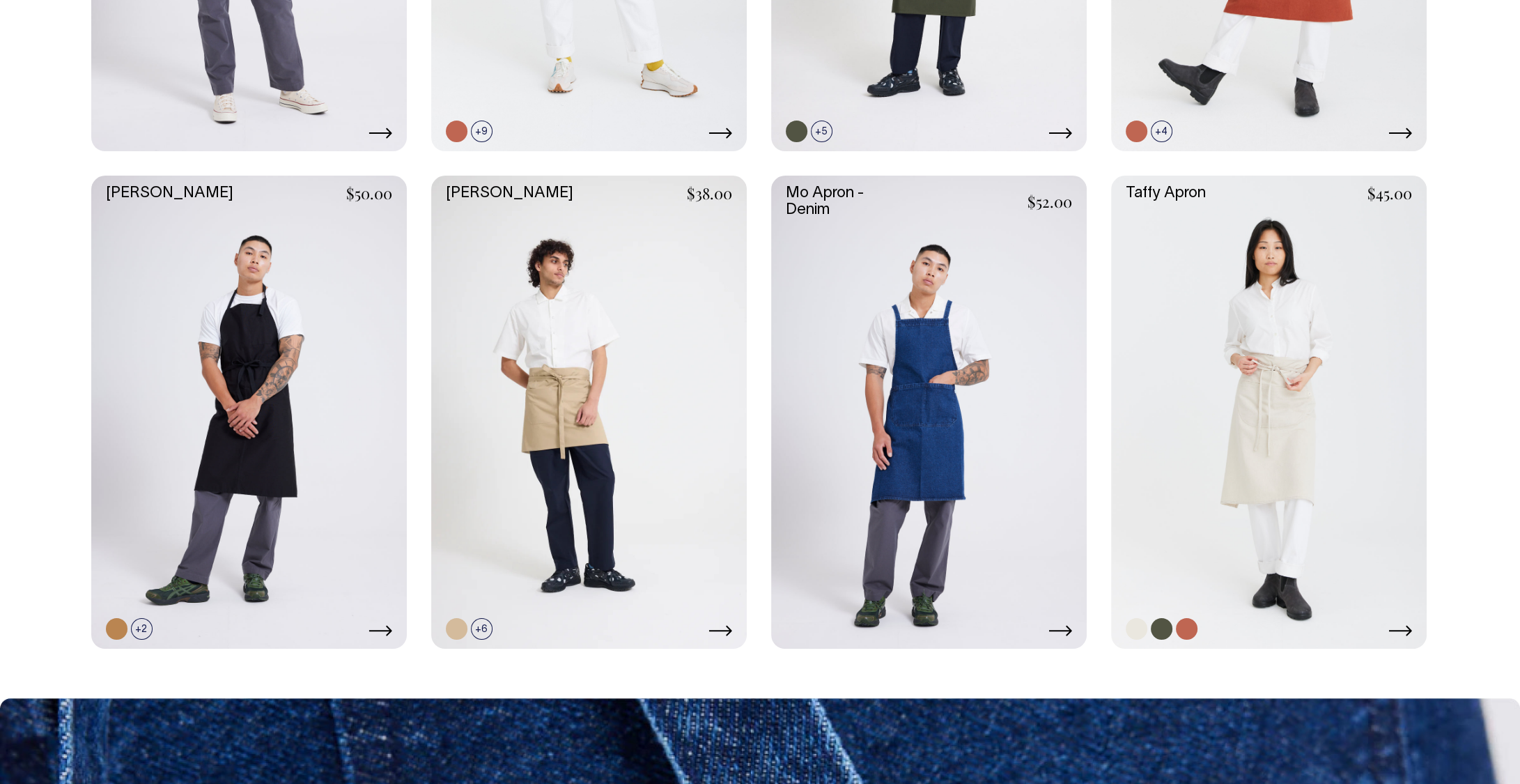
click at [1183, 416] on link at bounding box center [1269, 412] width 316 height 474
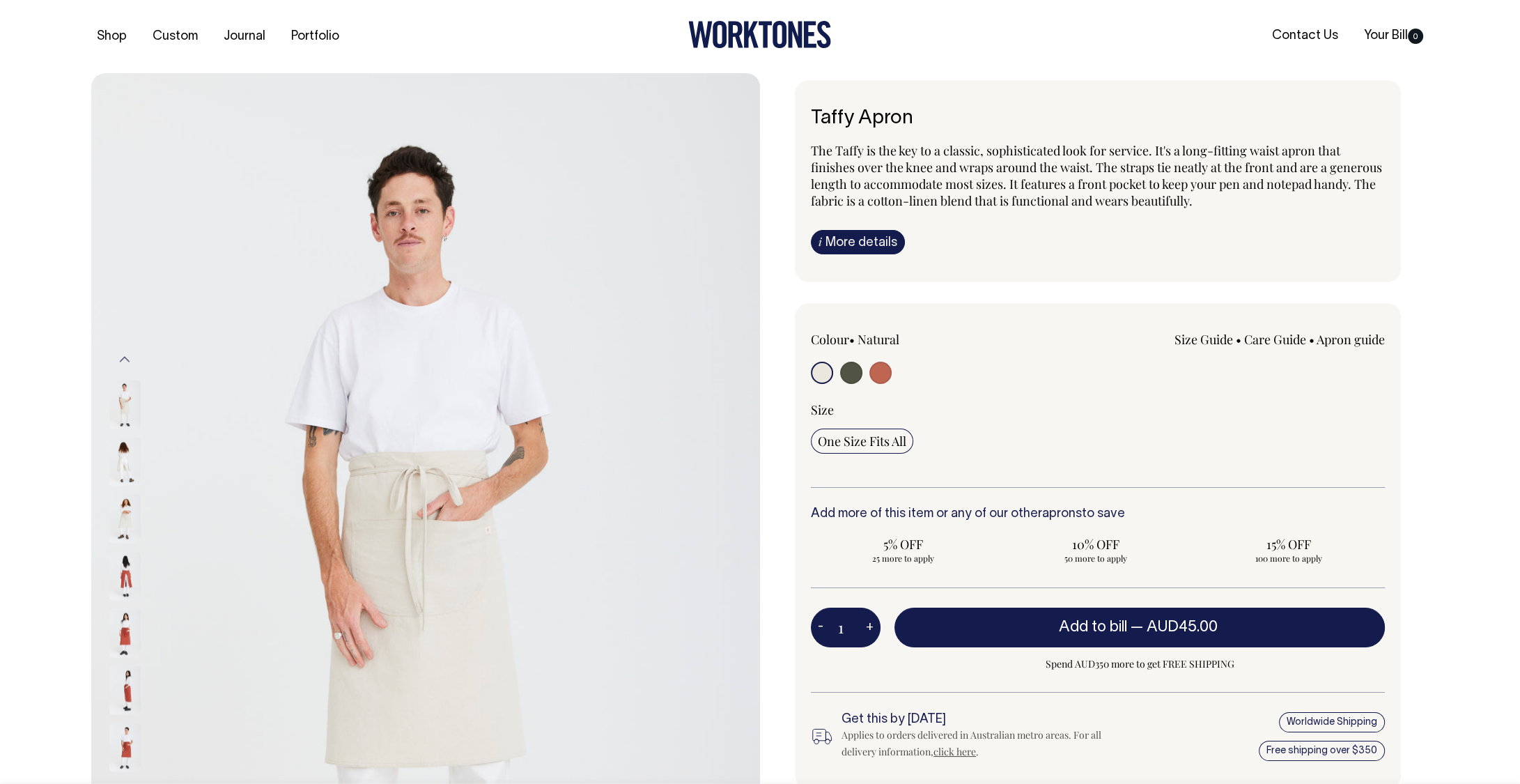
click at [124, 472] on img at bounding box center [125, 462] width 32 height 48
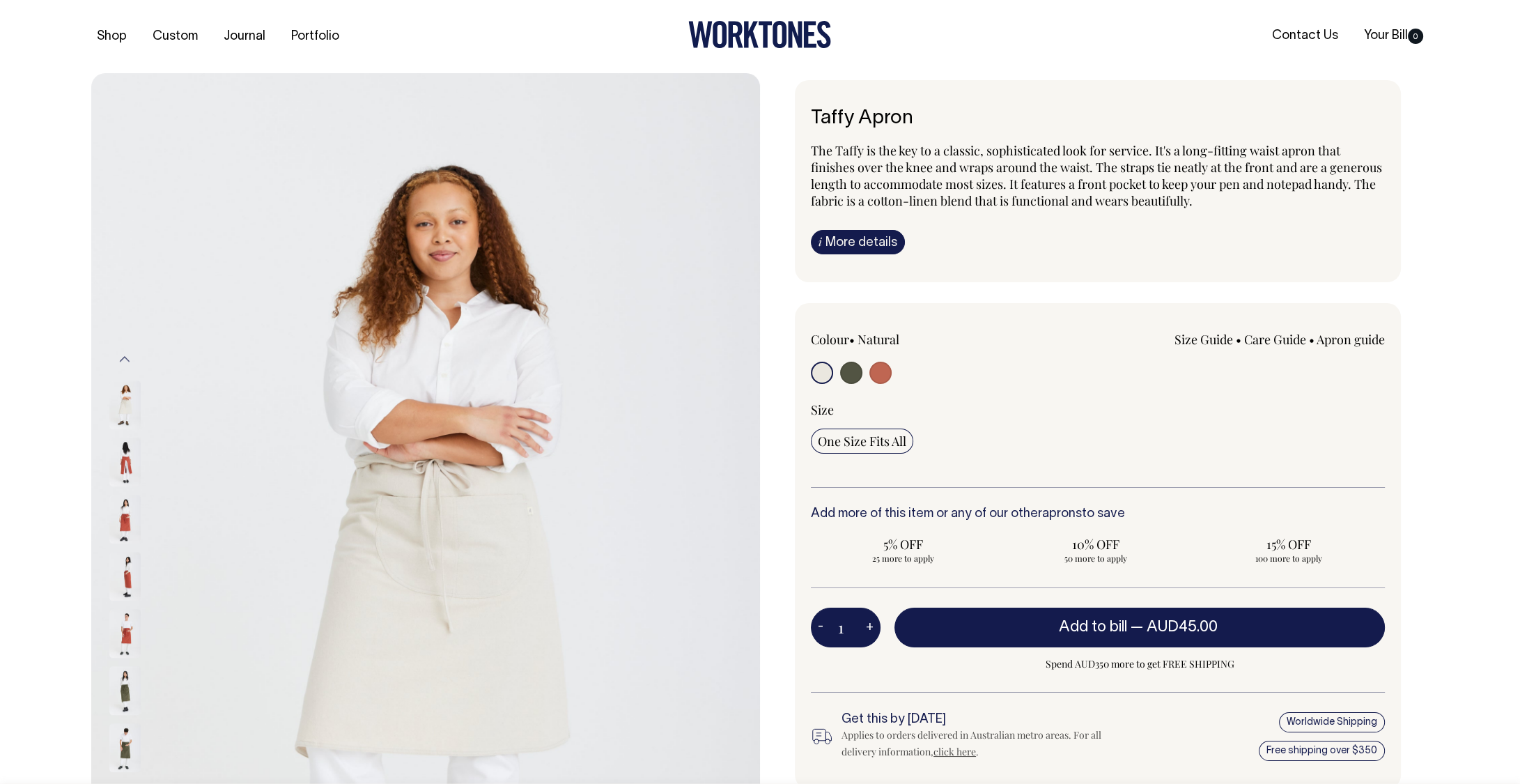
click at [118, 517] on img at bounding box center [125, 518] width 32 height 48
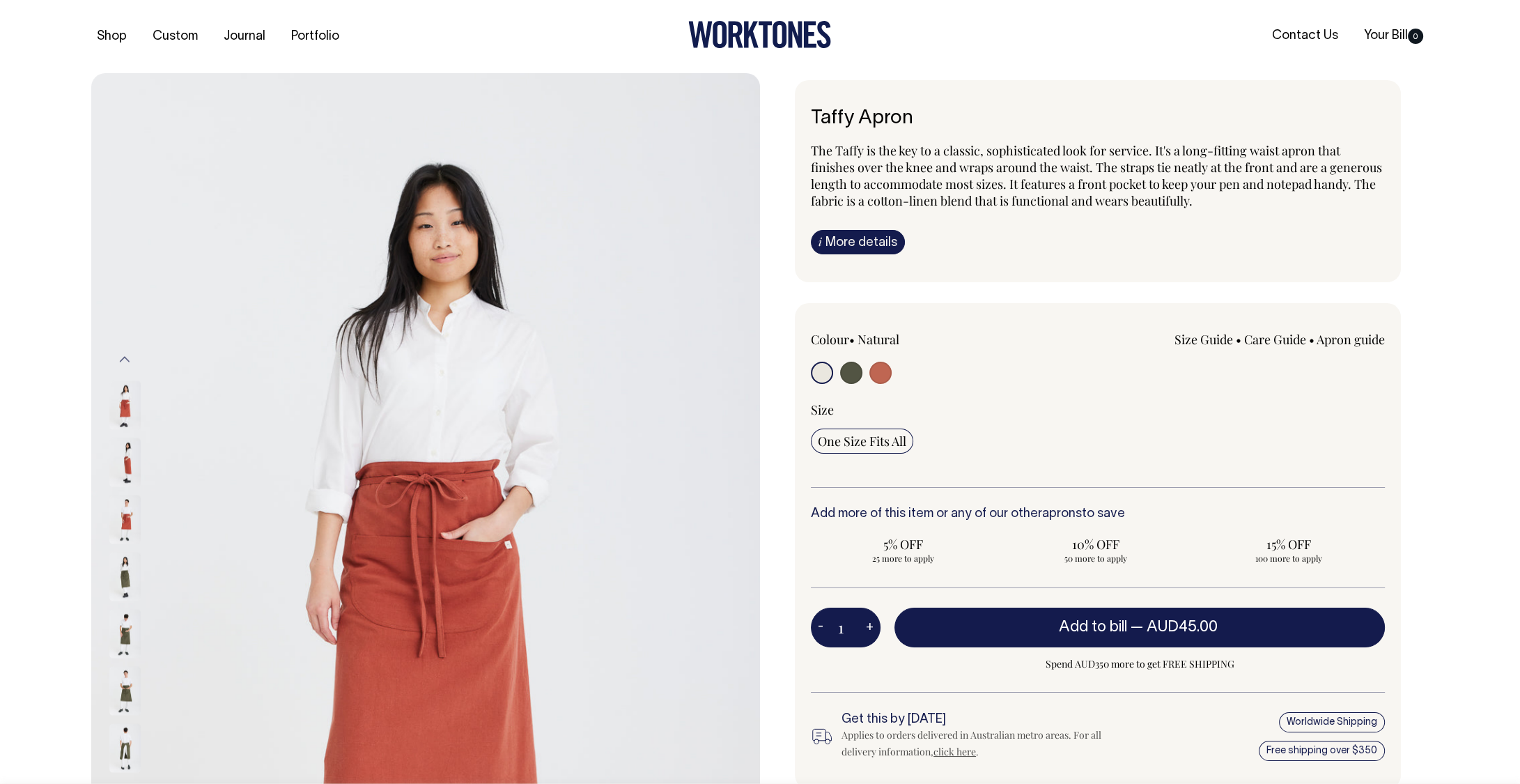
click at [131, 408] on img at bounding box center [125, 405] width 32 height 48
click at [121, 561] on img at bounding box center [125, 577] width 32 height 48
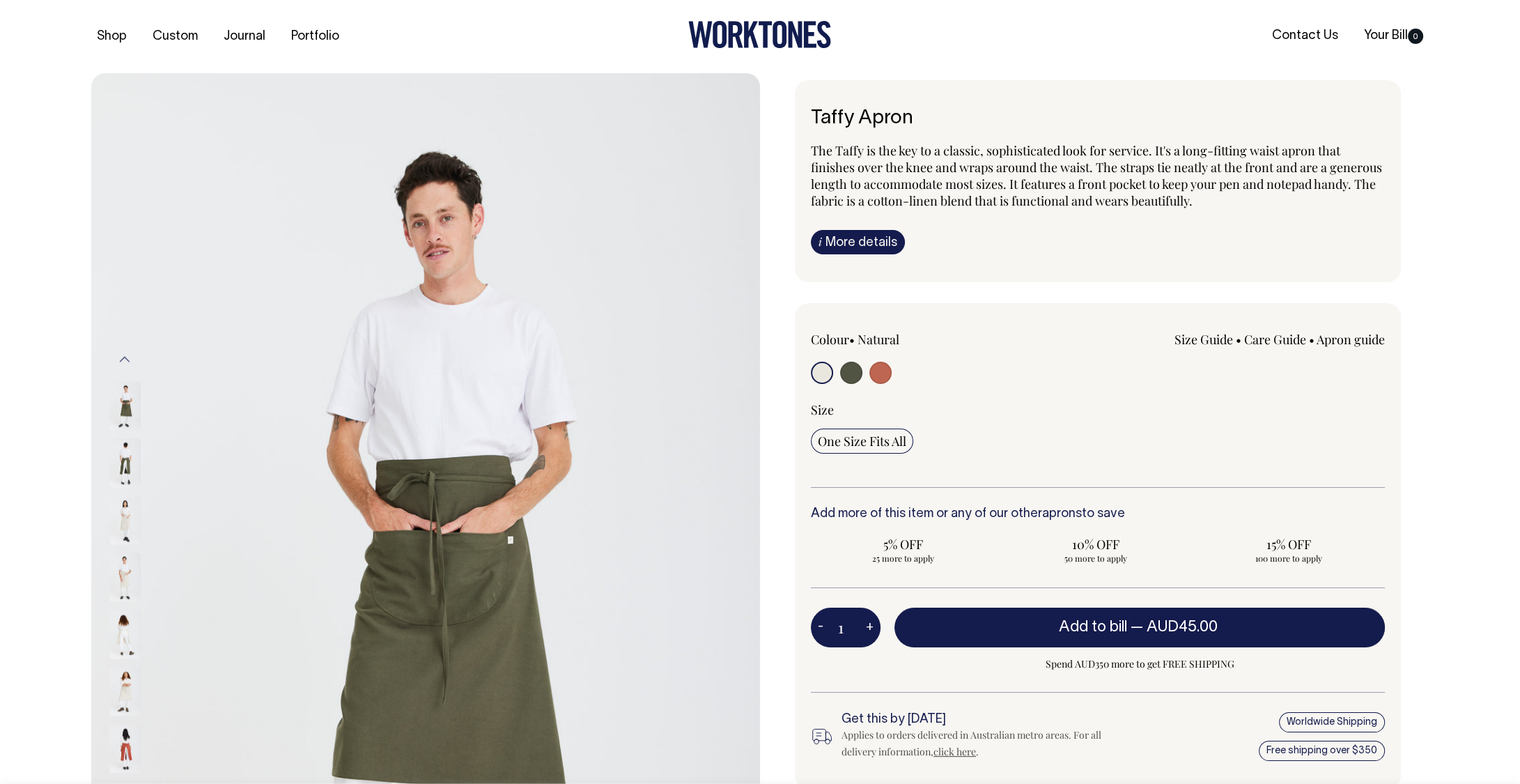
click at [129, 625] on img at bounding box center [125, 634] width 32 height 48
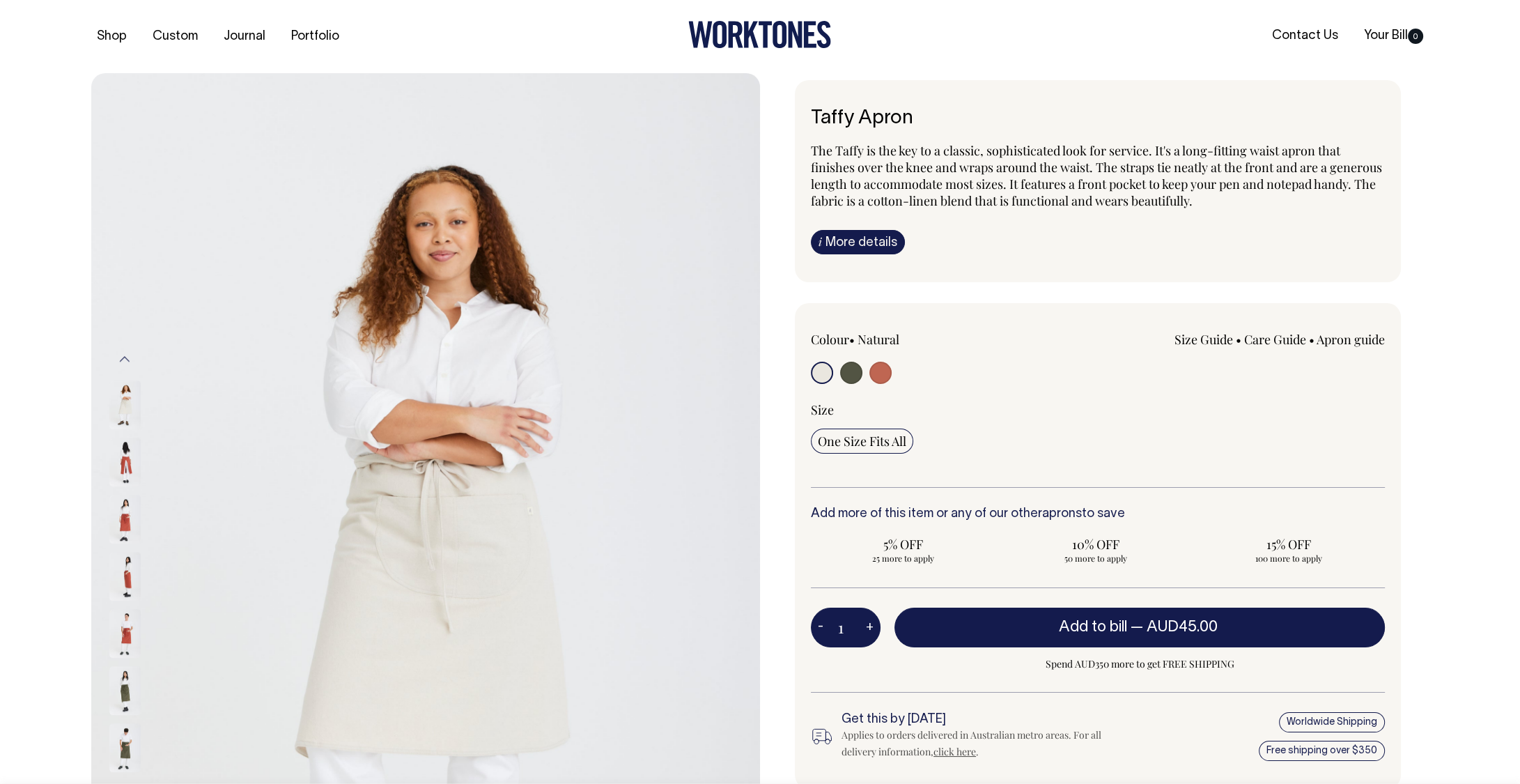
click at [126, 680] on img at bounding box center [125, 690] width 32 height 48
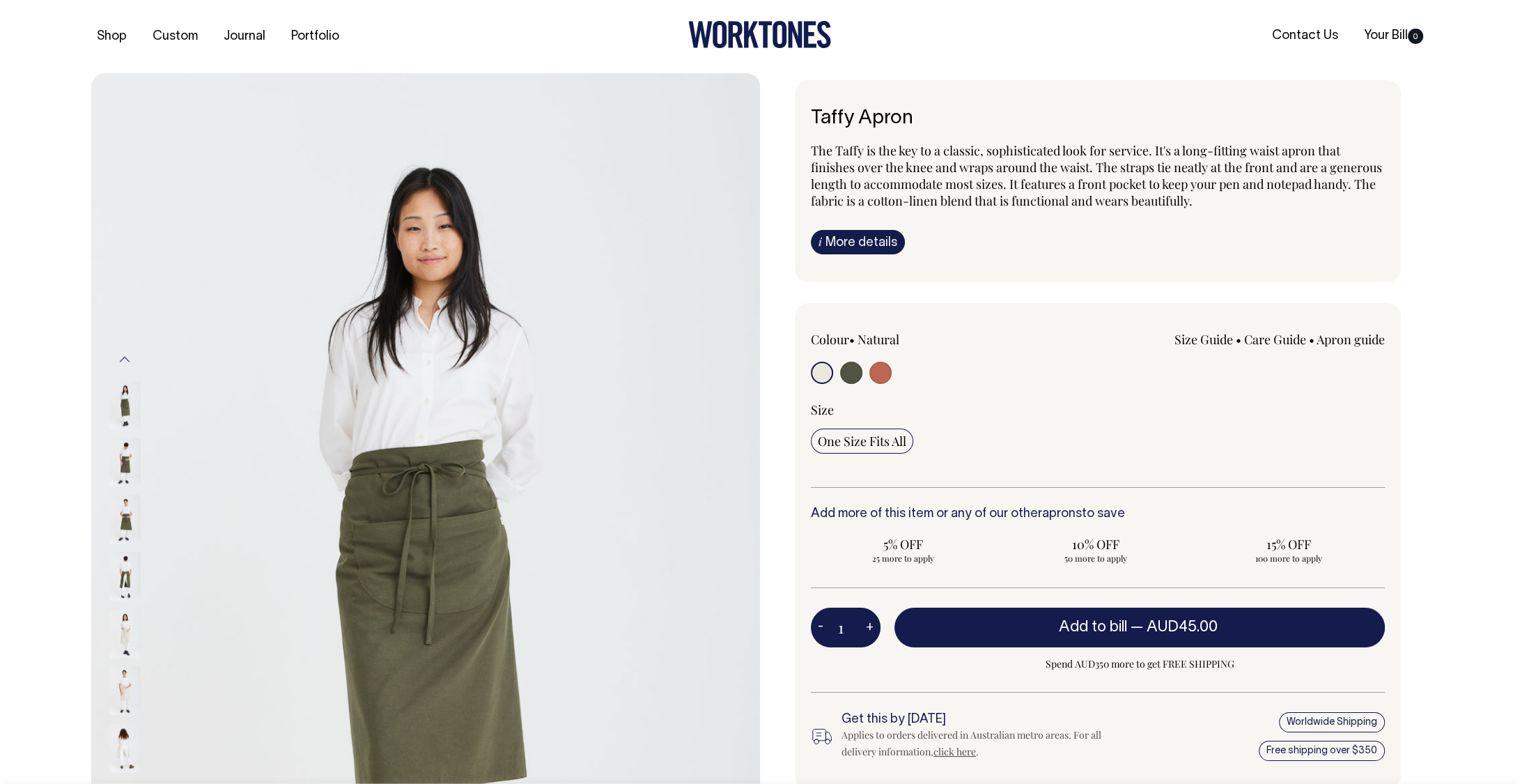
click at [125, 419] on img at bounding box center [125, 405] width 32 height 48
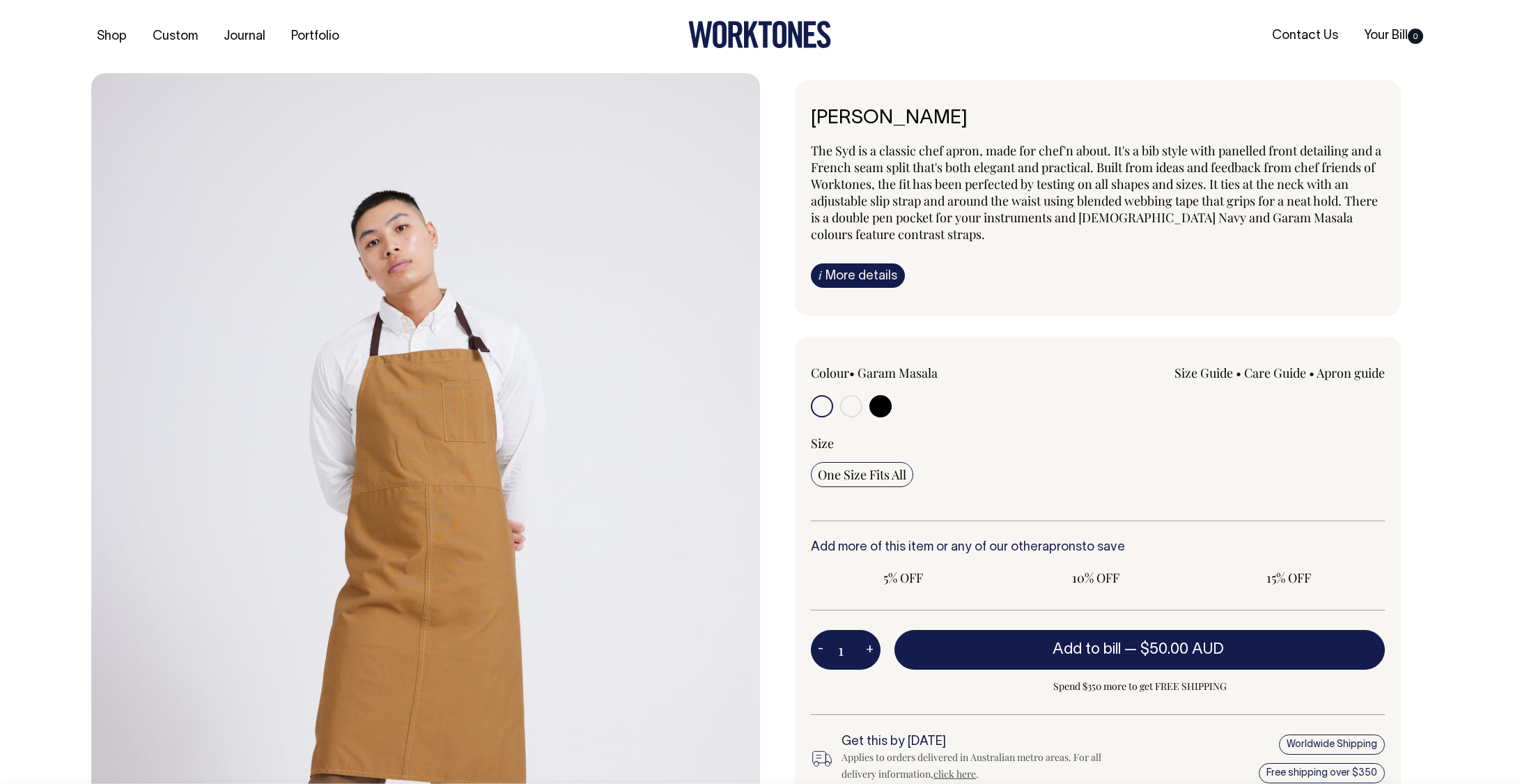
scroll to position [1665, 0]
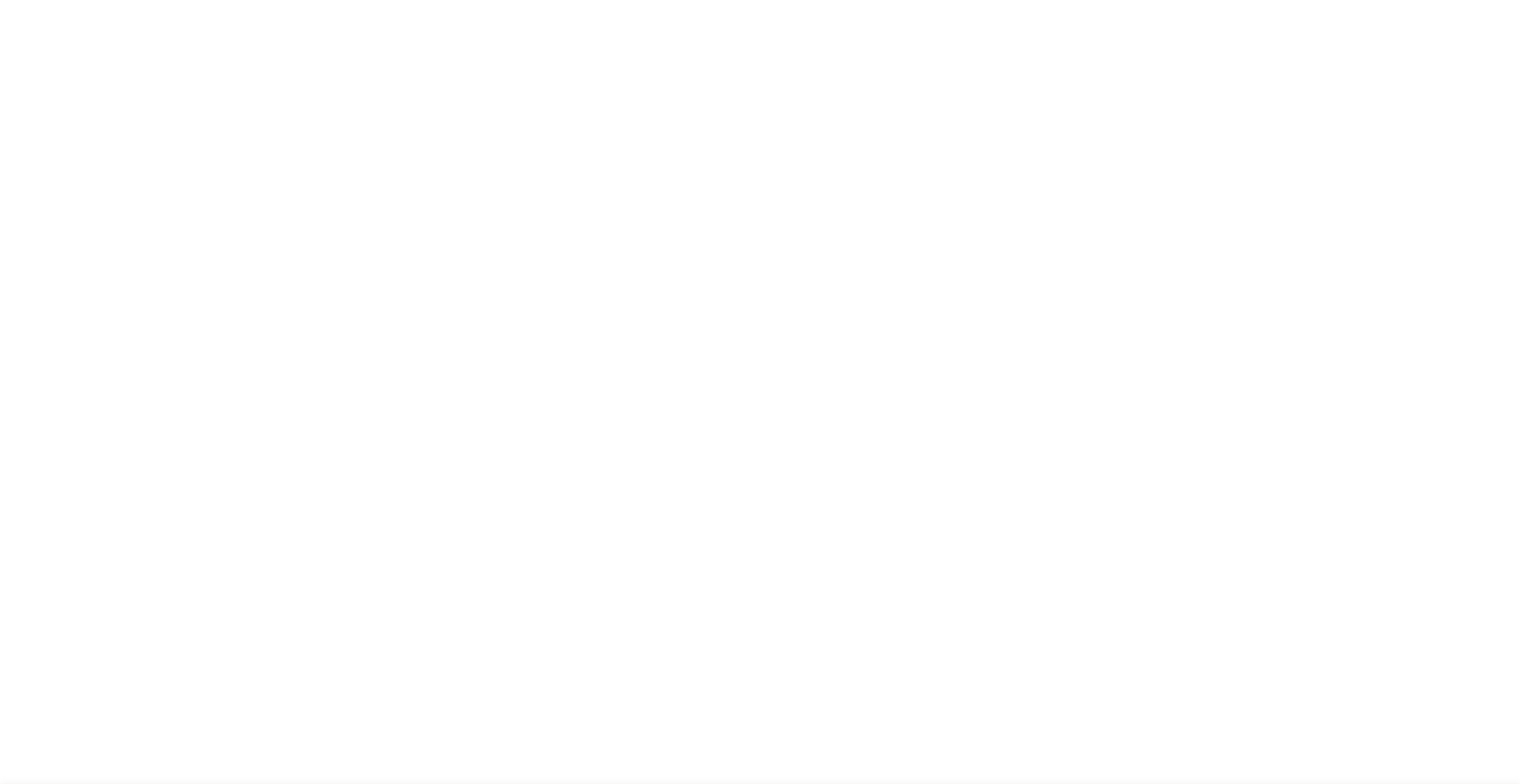
radio input "true"
select select "French Navy"
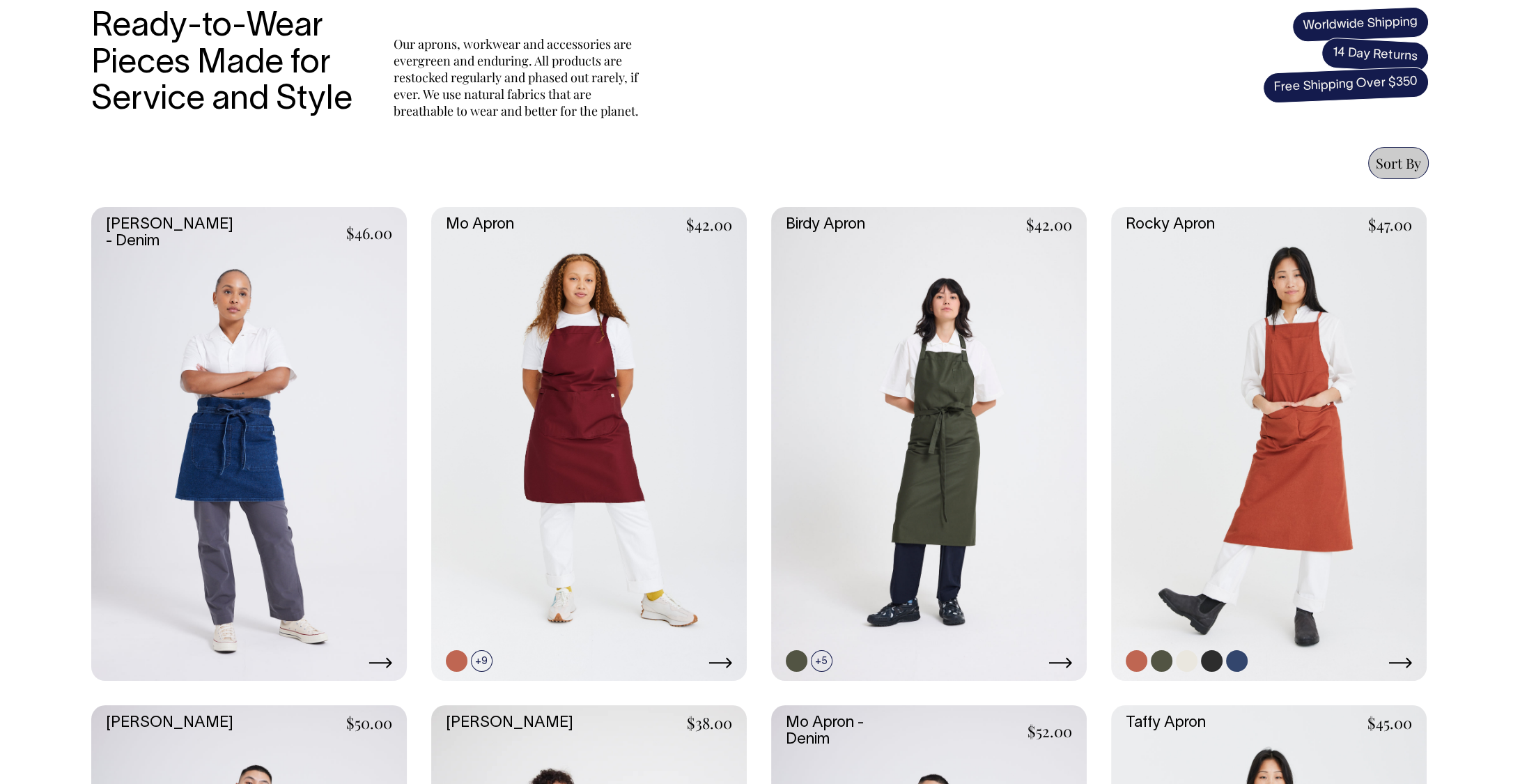
click at [1268, 442] on link at bounding box center [1269, 444] width 316 height 474
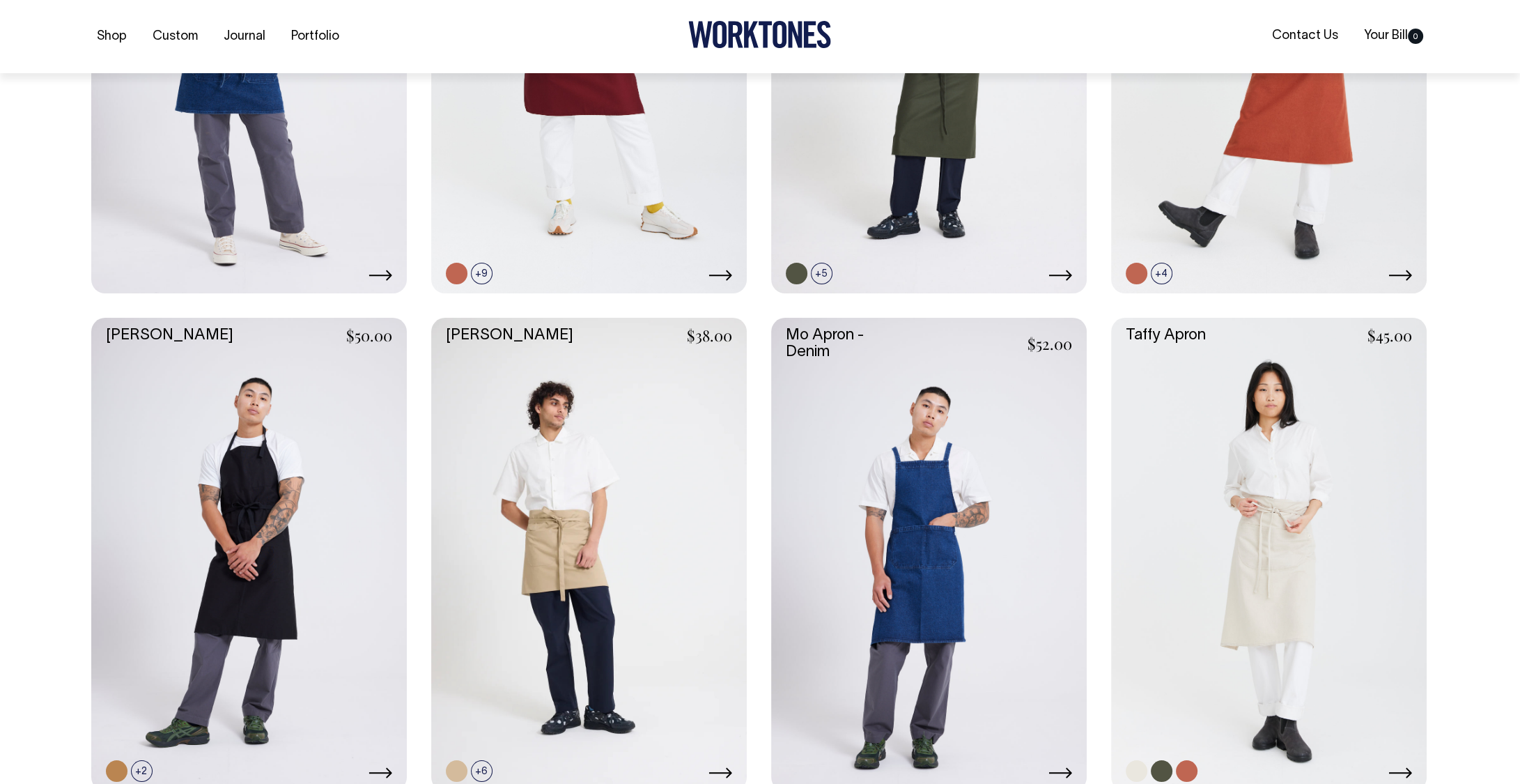
scroll to position [856, 0]
click at [1222, 438] on link at bounding box center [1269, 553] width 316 height 474
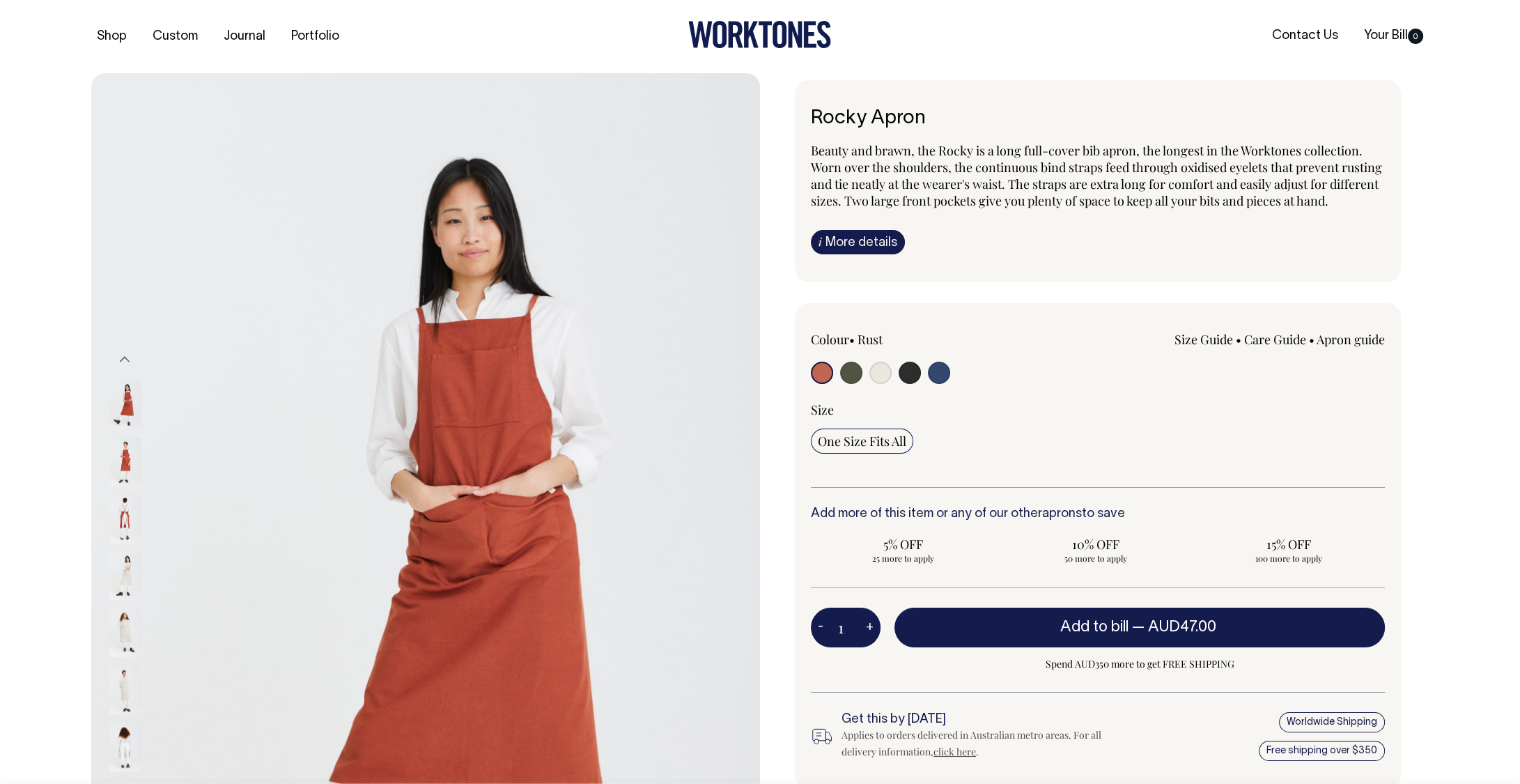
click at [926, 383] on div at bounding box center [925, 374] width 229 height 26
click at [937, 384] on input "radio" at bounding box center [939, 372] width 22 height 22
radio input "true"
select select "Indigo"
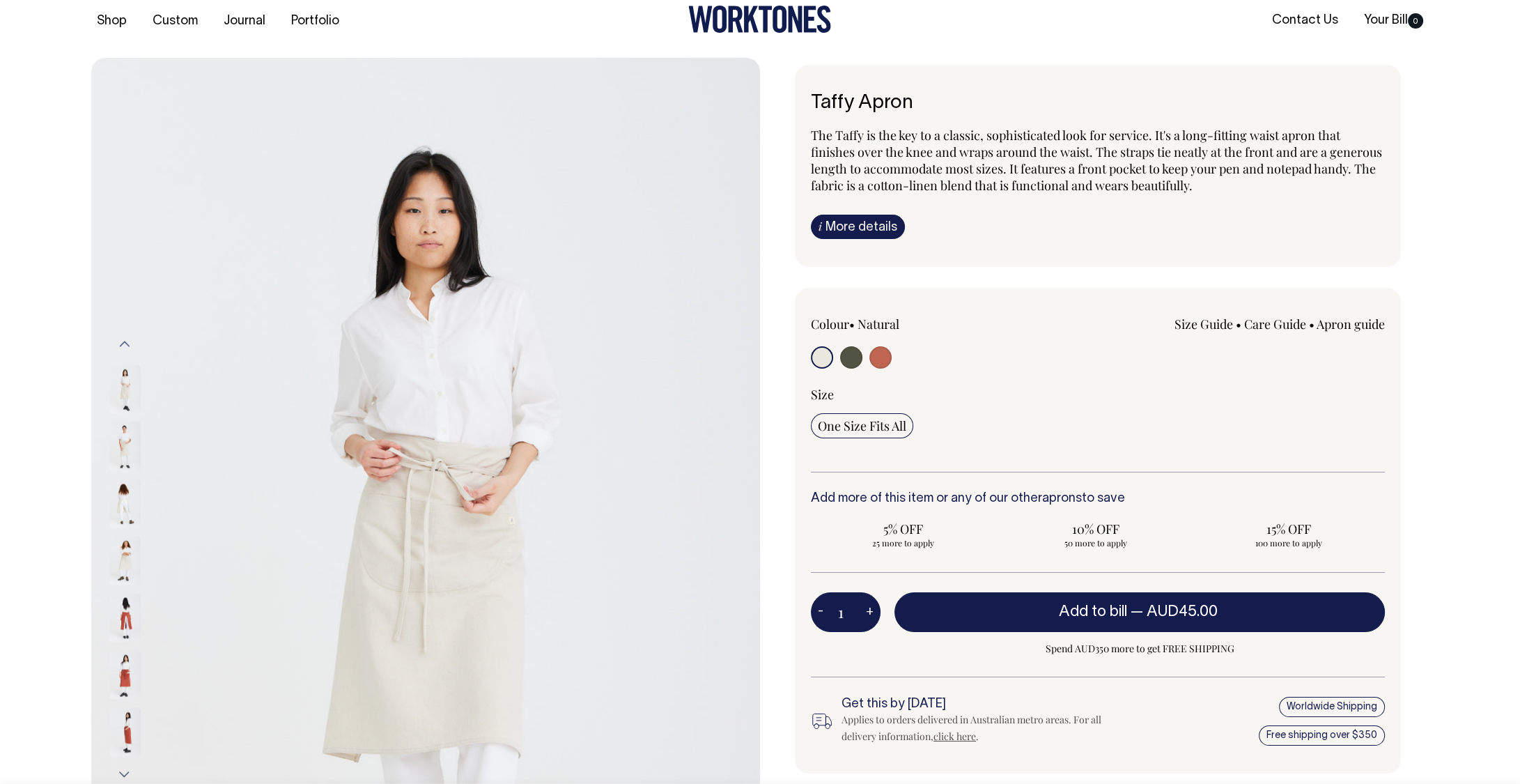
scroll to position [16, 0]
